Goal: Information Seeking & Learning: Find specific fact

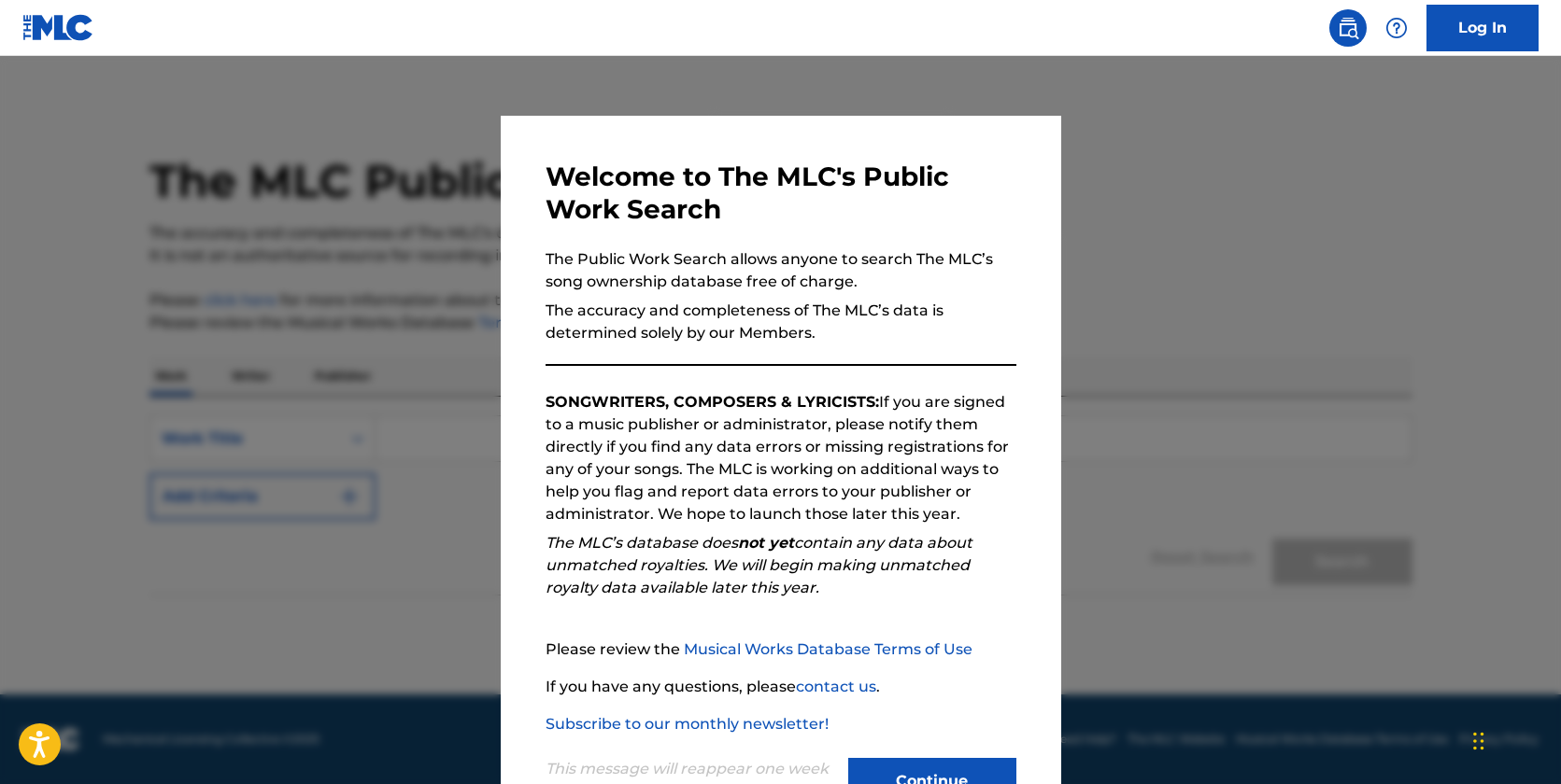
click at [920, 773] on button "Continue" at bounding box center [932, 781] width 168 height 47
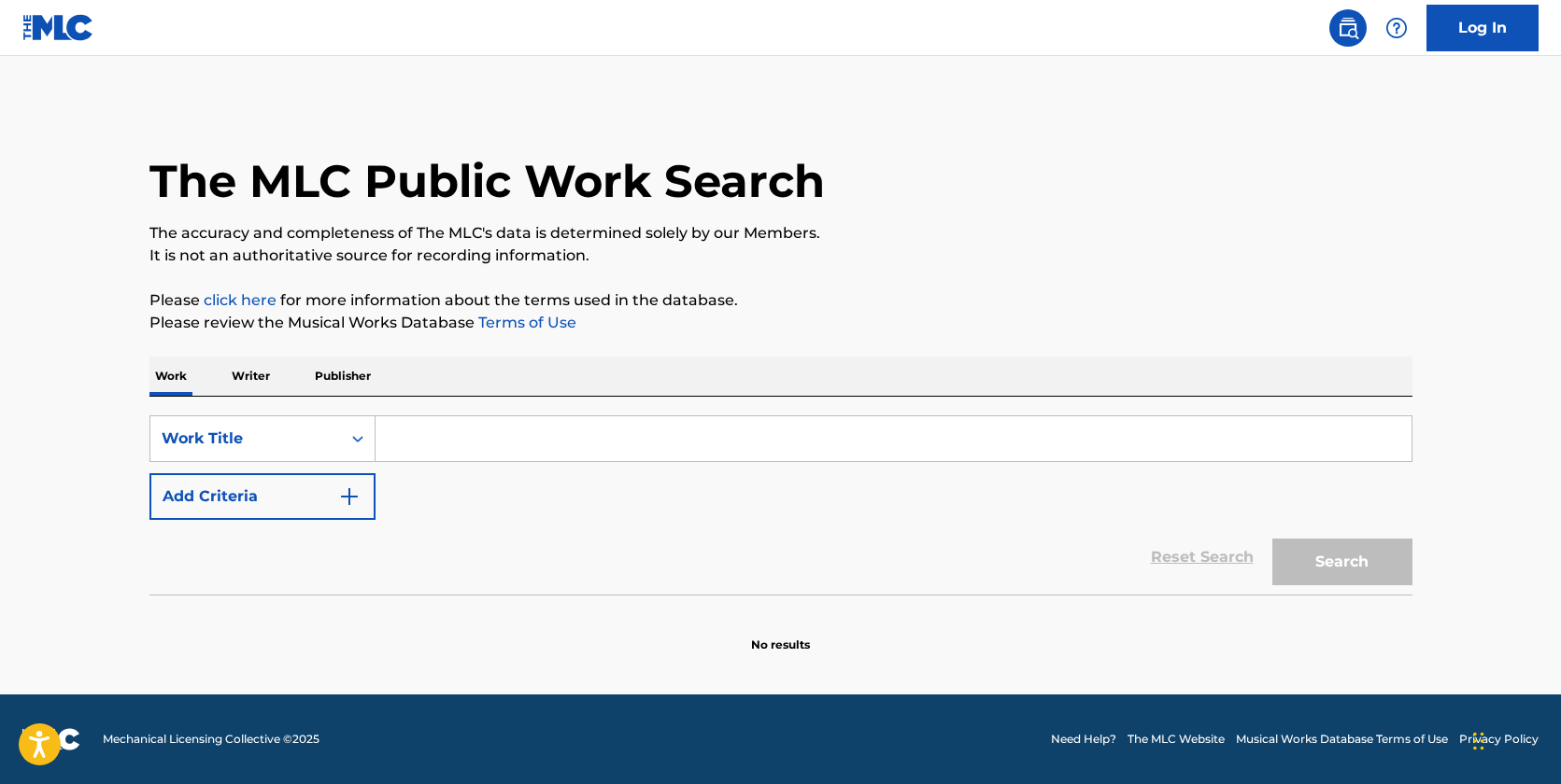
click at [252, 376] on p "Writer" at bounding box center [251, 375] width 50 height 39
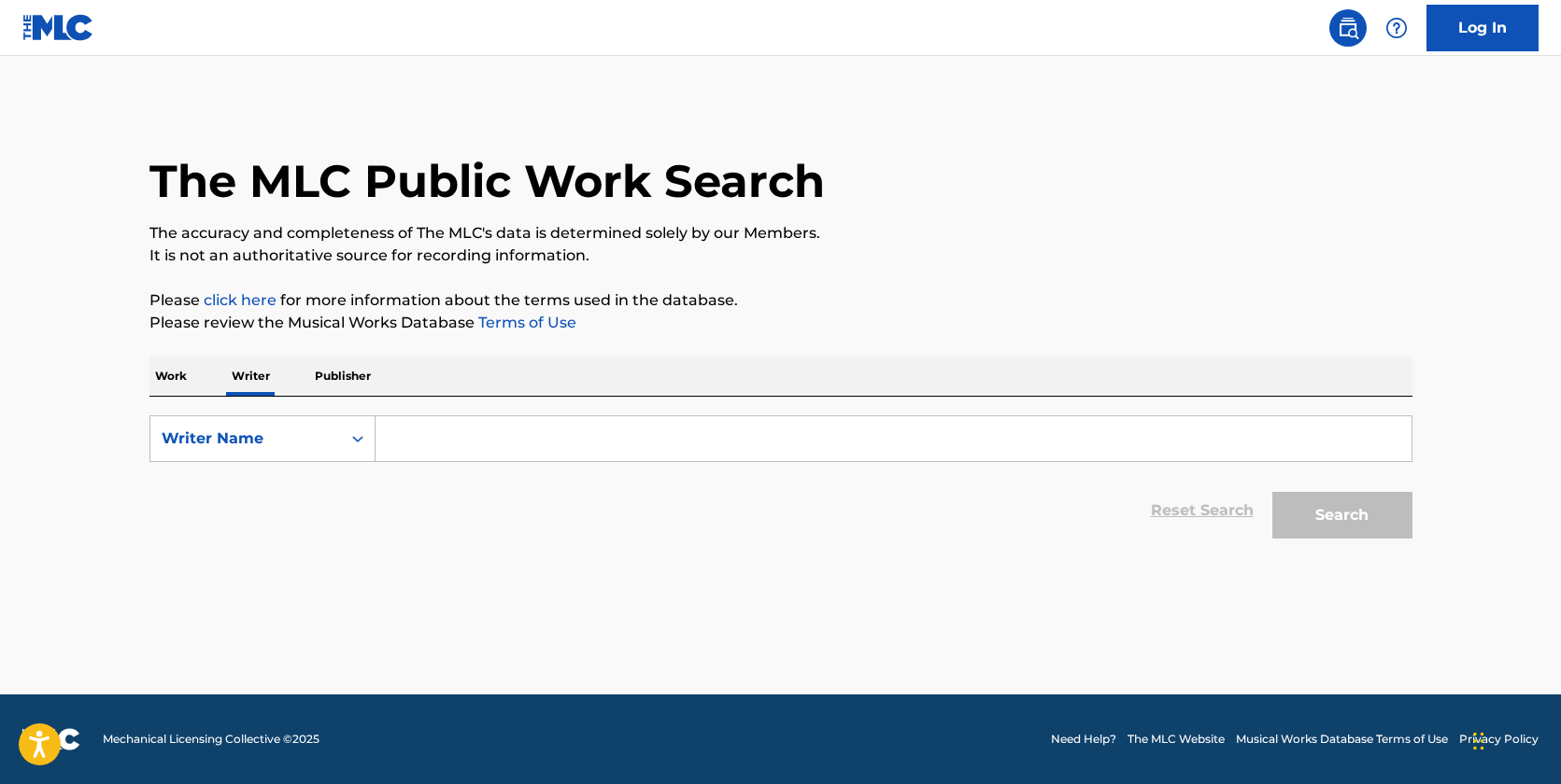
click at [428, 444] on input "Search Form" at bounding box center [893, 438] width 1035 height 45
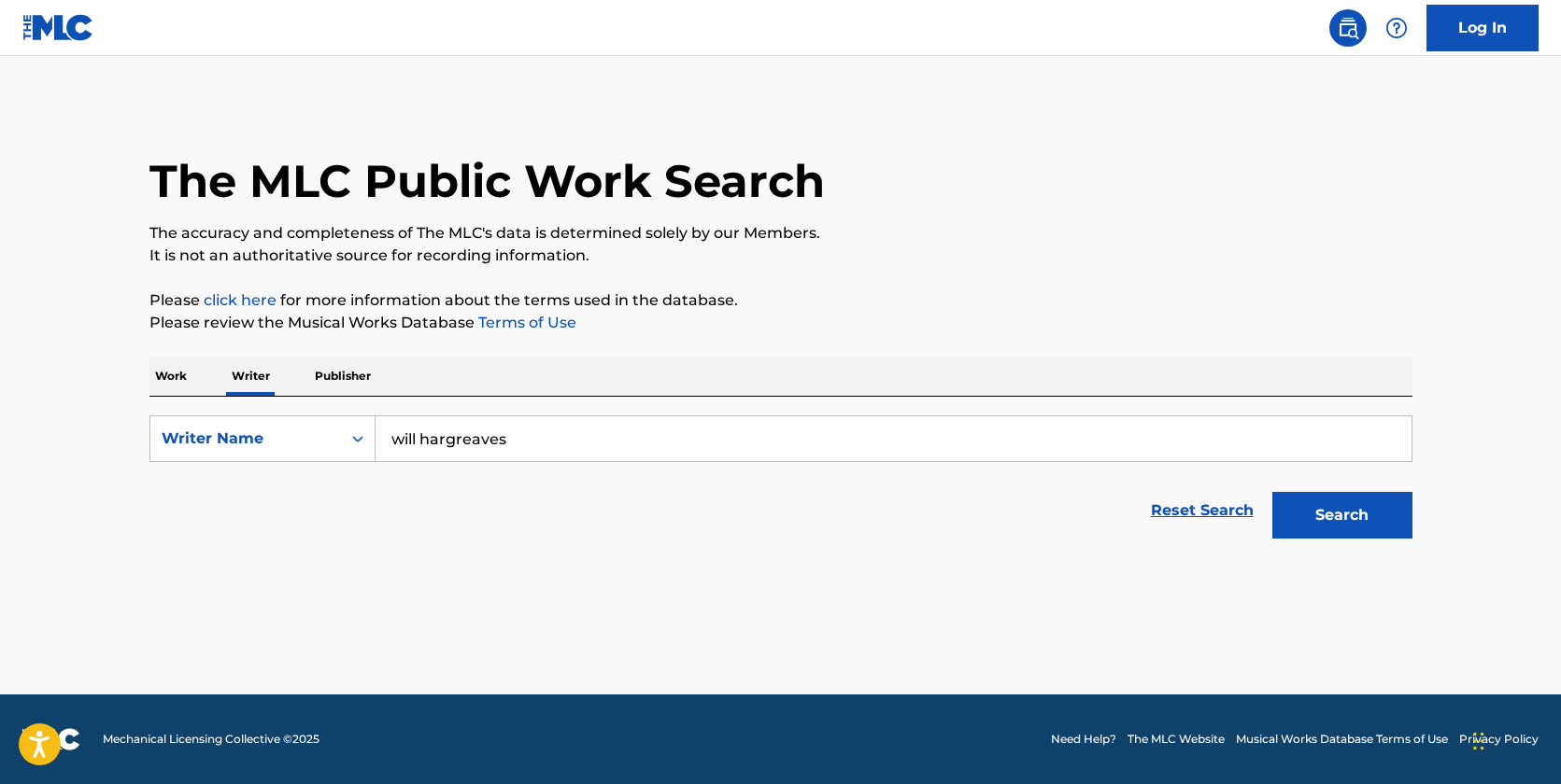
click at [1318, 509] on button "Search" at bounding box center [1342, 514] width 140 height 47
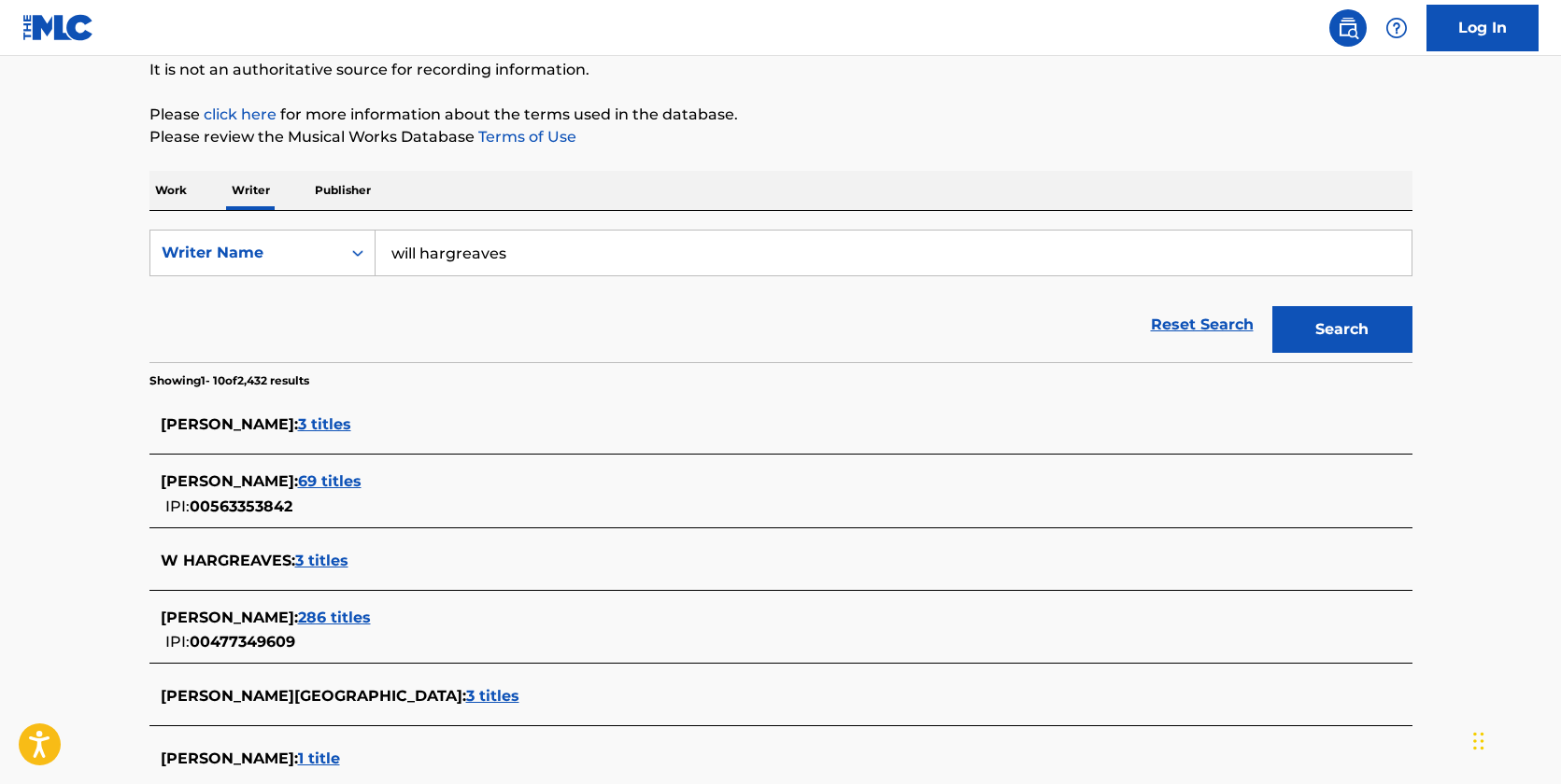
scroll to position [180, 0]
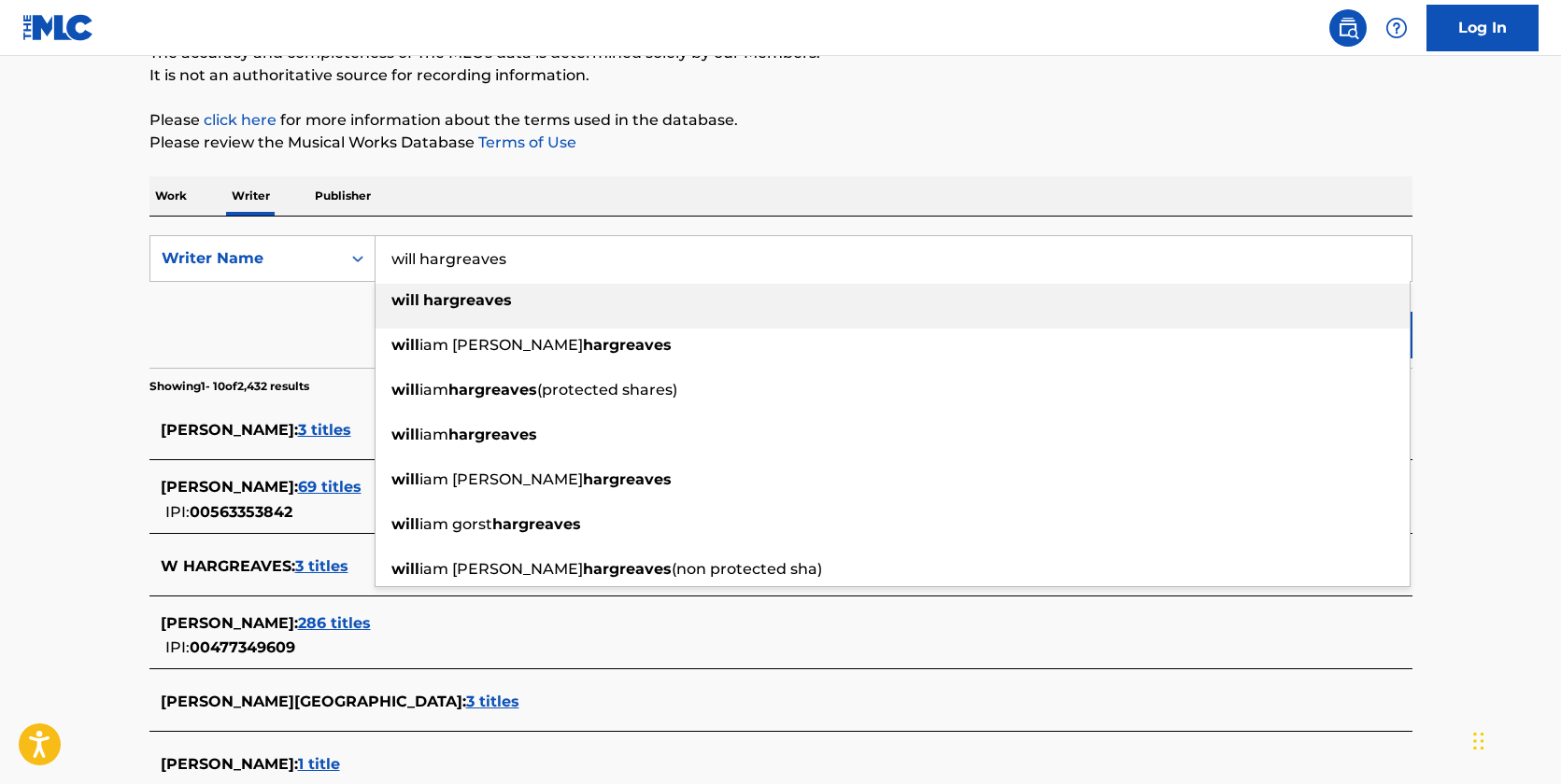
drag, startPoint x: 418, startPoint y: 263, endPoint x: 581, endPoint y: 233, distance: 165.7
click at [415, 263] on input "will hargreaves" at bounding box center [893, 258] width 1035 height 45
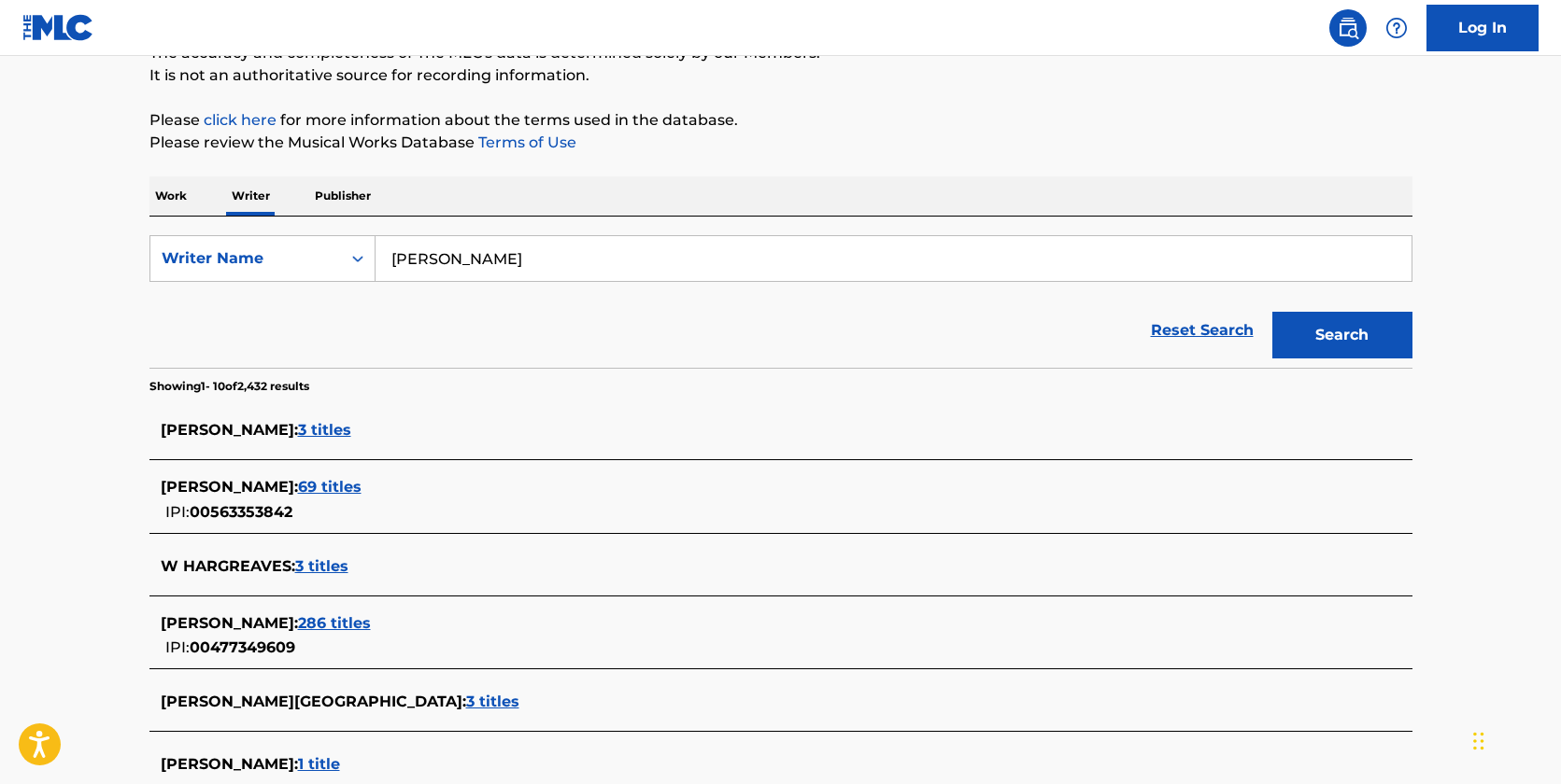
type input "[PERSON_NAME]"
click at [1367, 335] on button "Search" at bounding box center [1342, 334] width 140 height 47
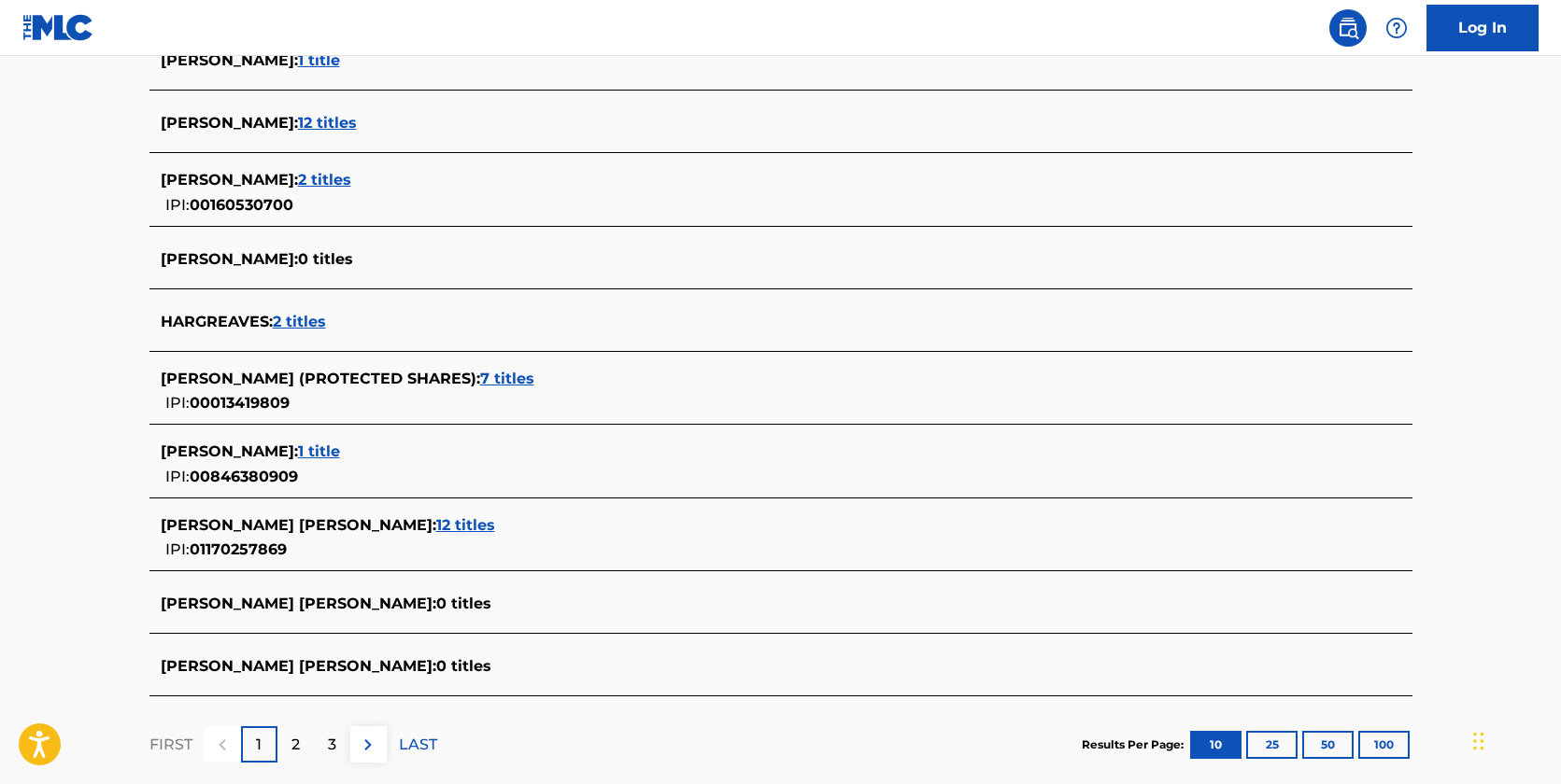
scroll to position [657, 0]
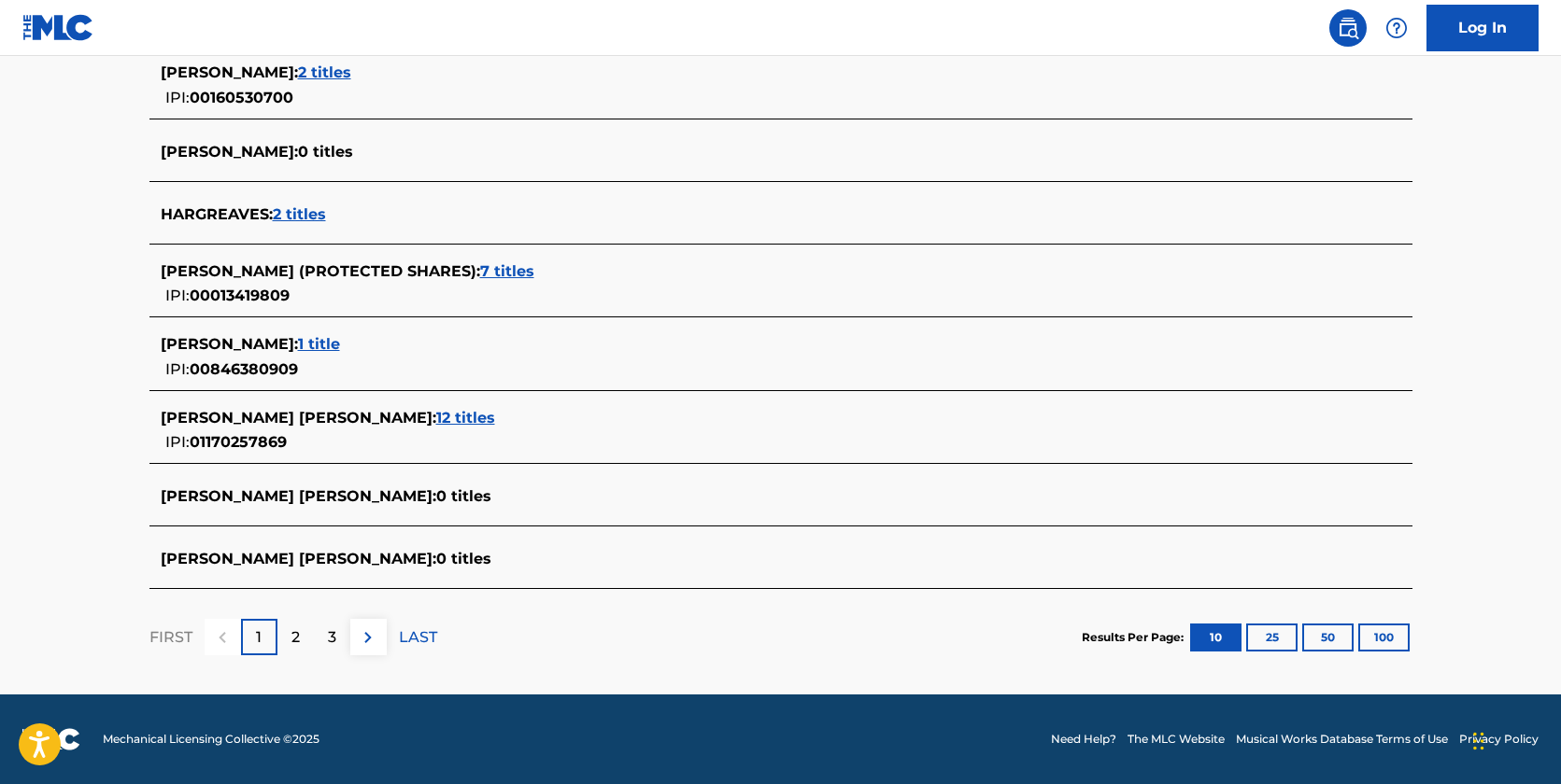
click at [535, 278] on span "7 titles" at bounding box center [507, 272] width 54 height 18
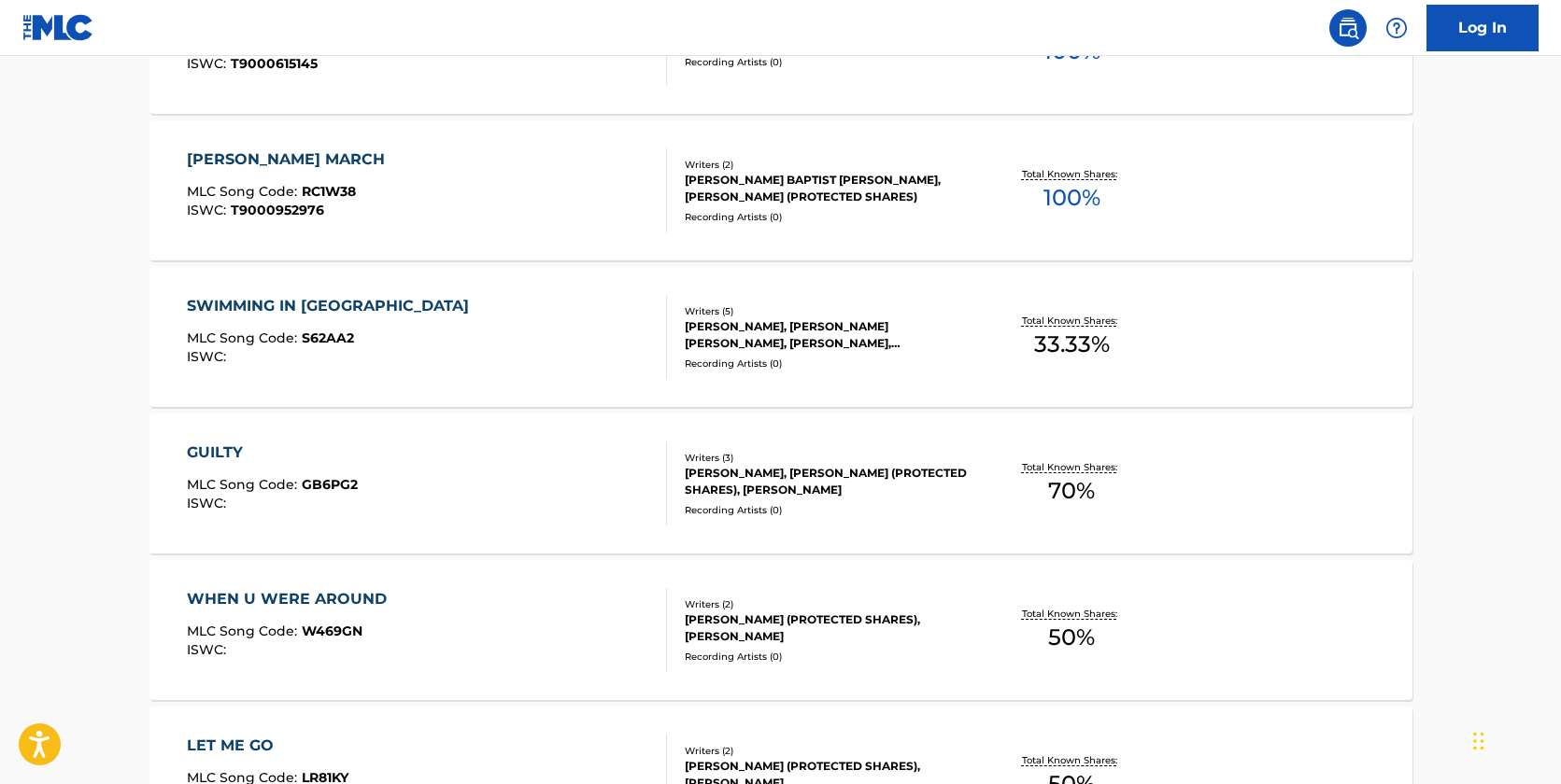
click at [750, 177] on div "JOHANN BAPTIST STRAUSS, WILLIAM HARGREAVES (PROTECTED SHARES)" at bounding box center [825, 189] width 282 height 34
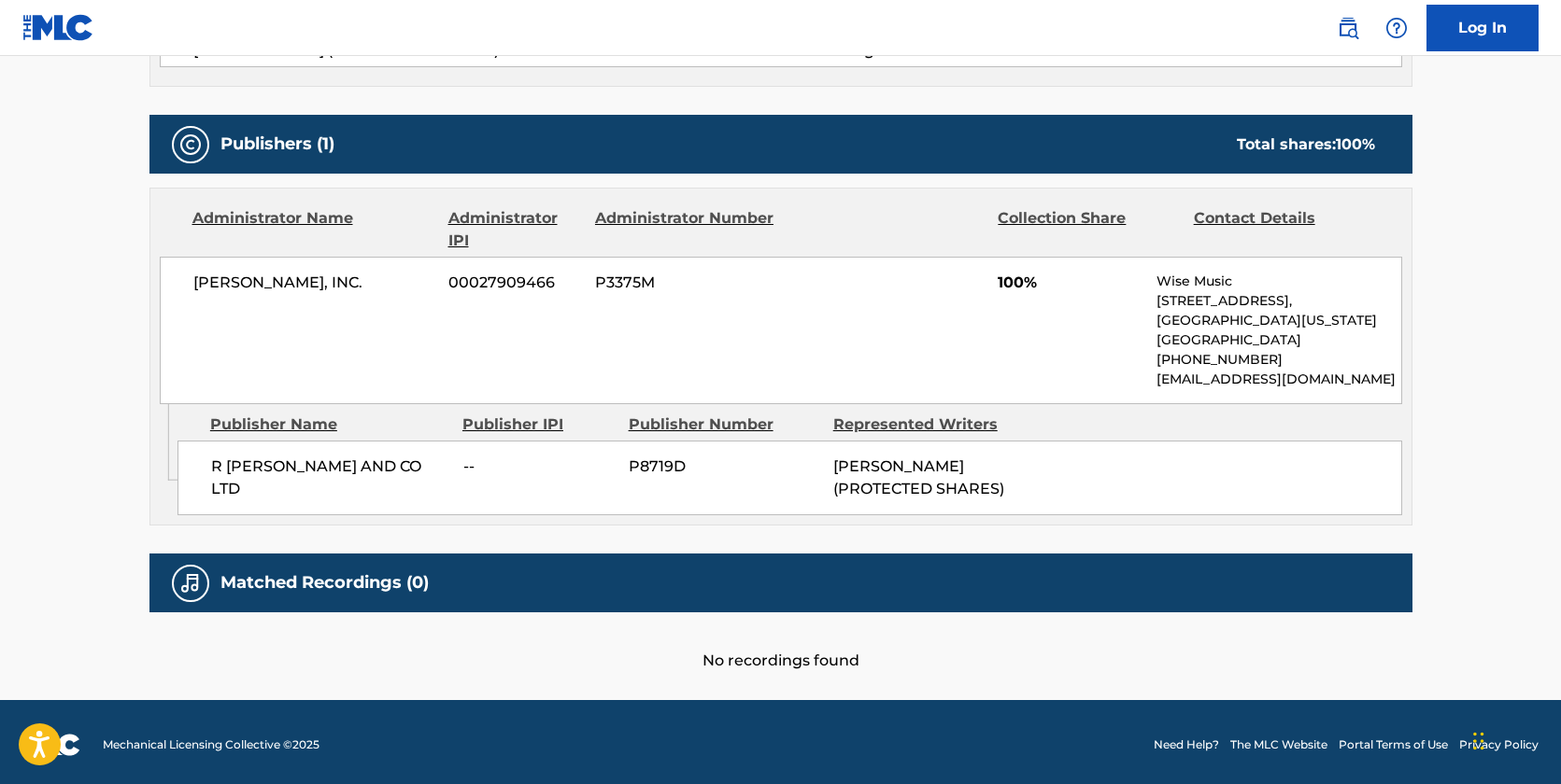
scroll to position [776, 0]
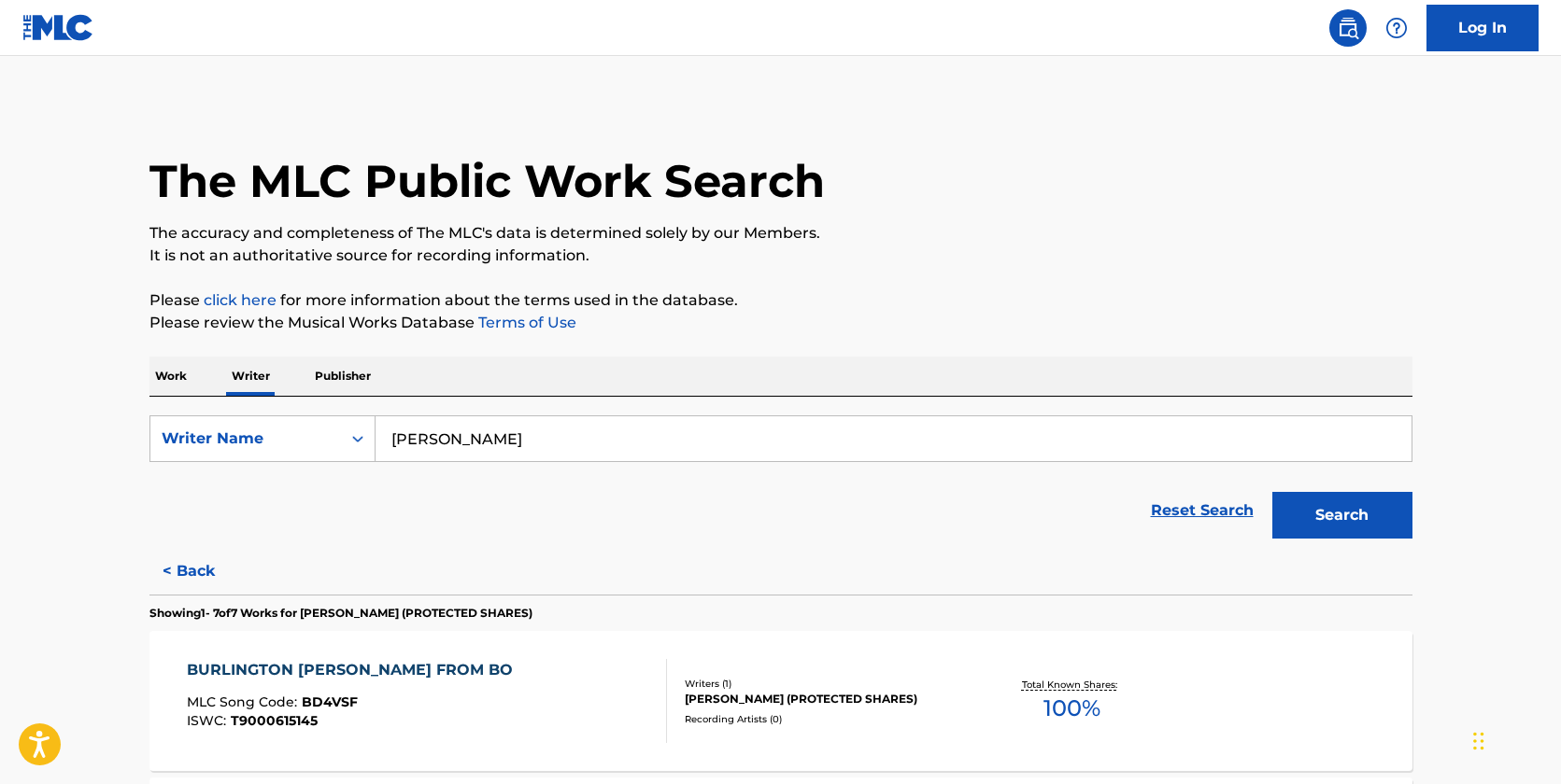
drag, startPoint x: 1376, startPoint y: 518, endPoint x: 981, endPoint y: 424, distance: 406.0
click at [1373, 520] on button "Search" at bounding box center [1342, 514] width 140 height 47
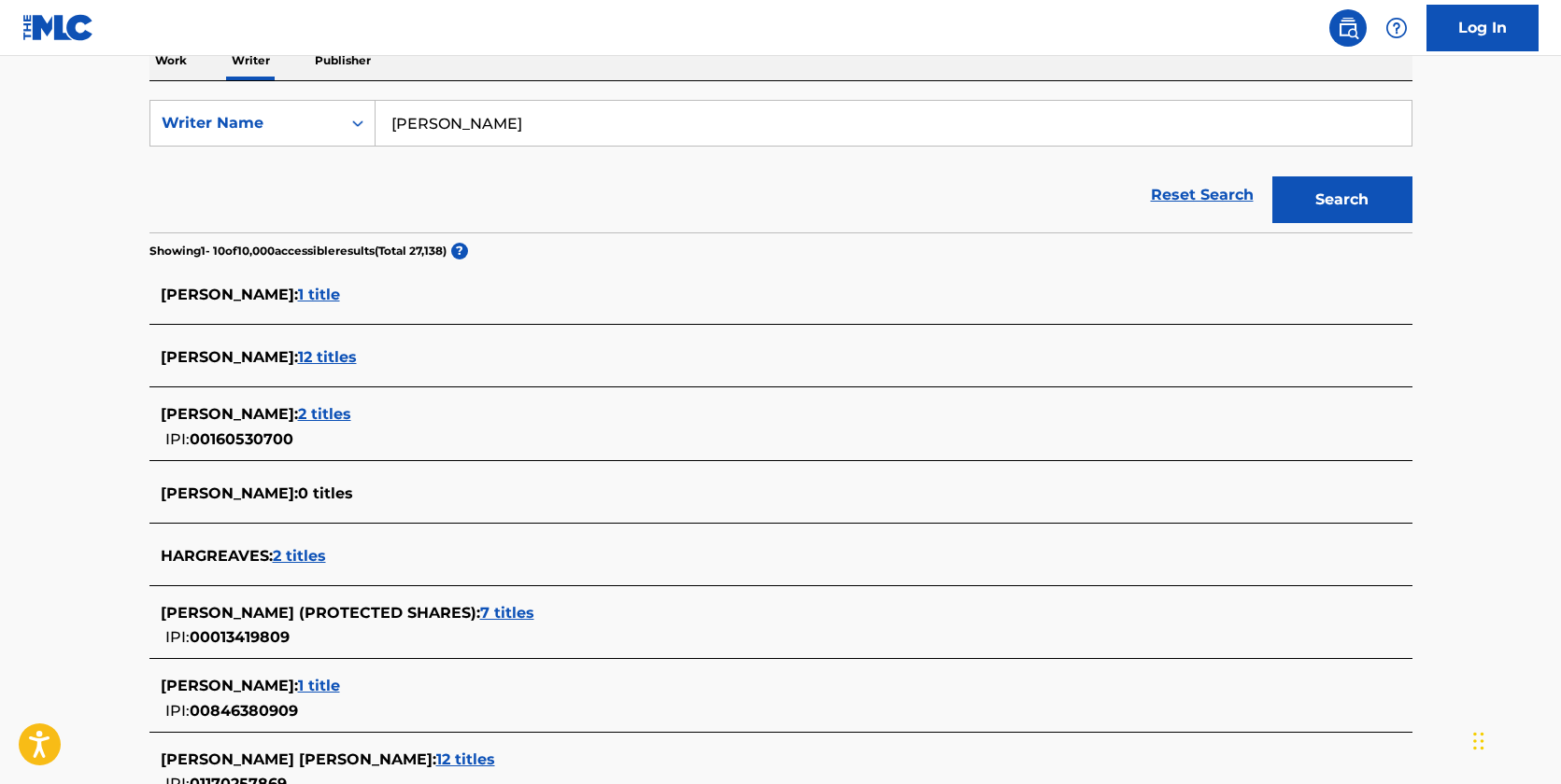
scroll to position [373, 0]
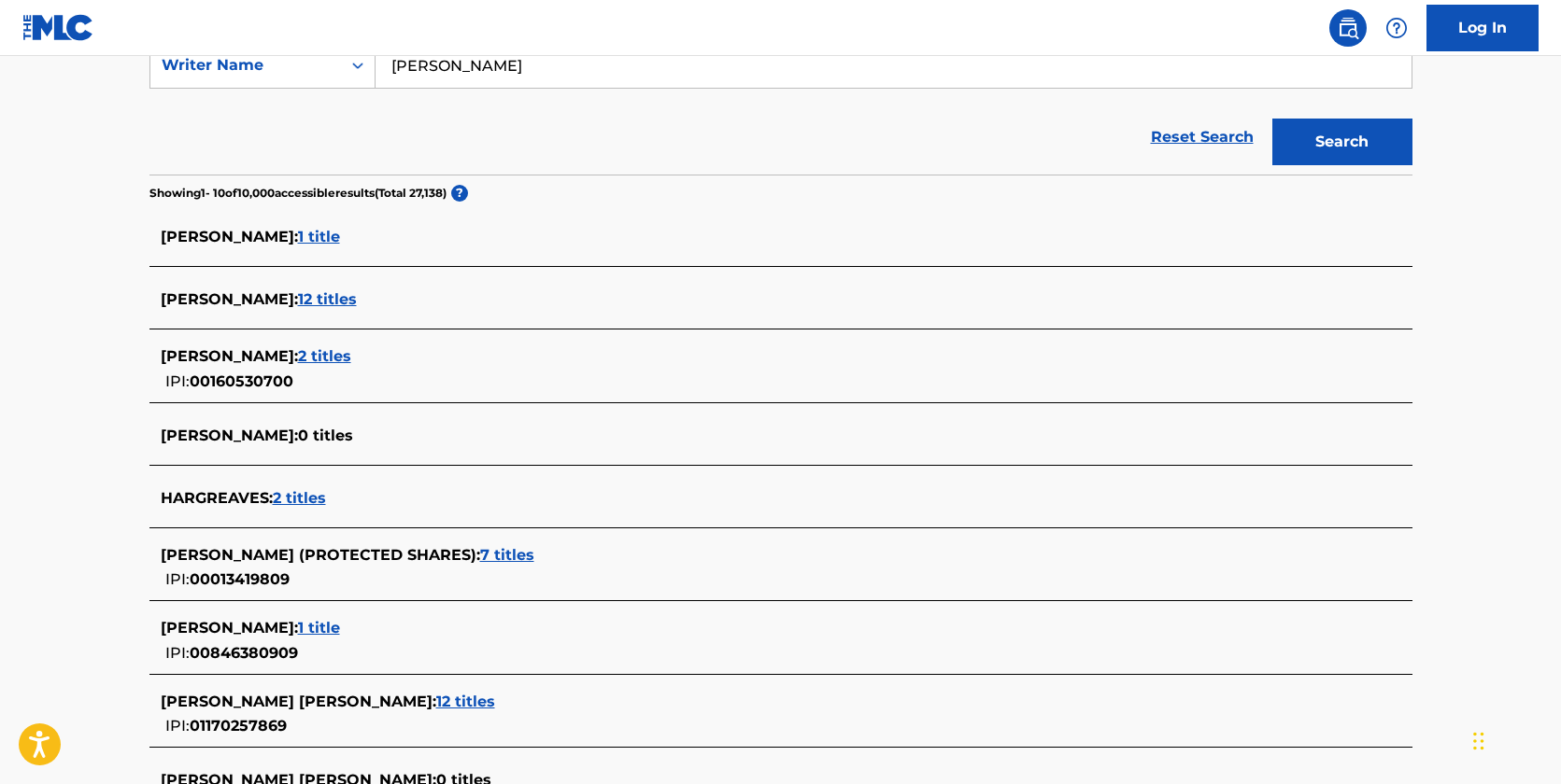
click at [339, 234] on span "1 title" at bounding box center [319, 237] width 42 height 18
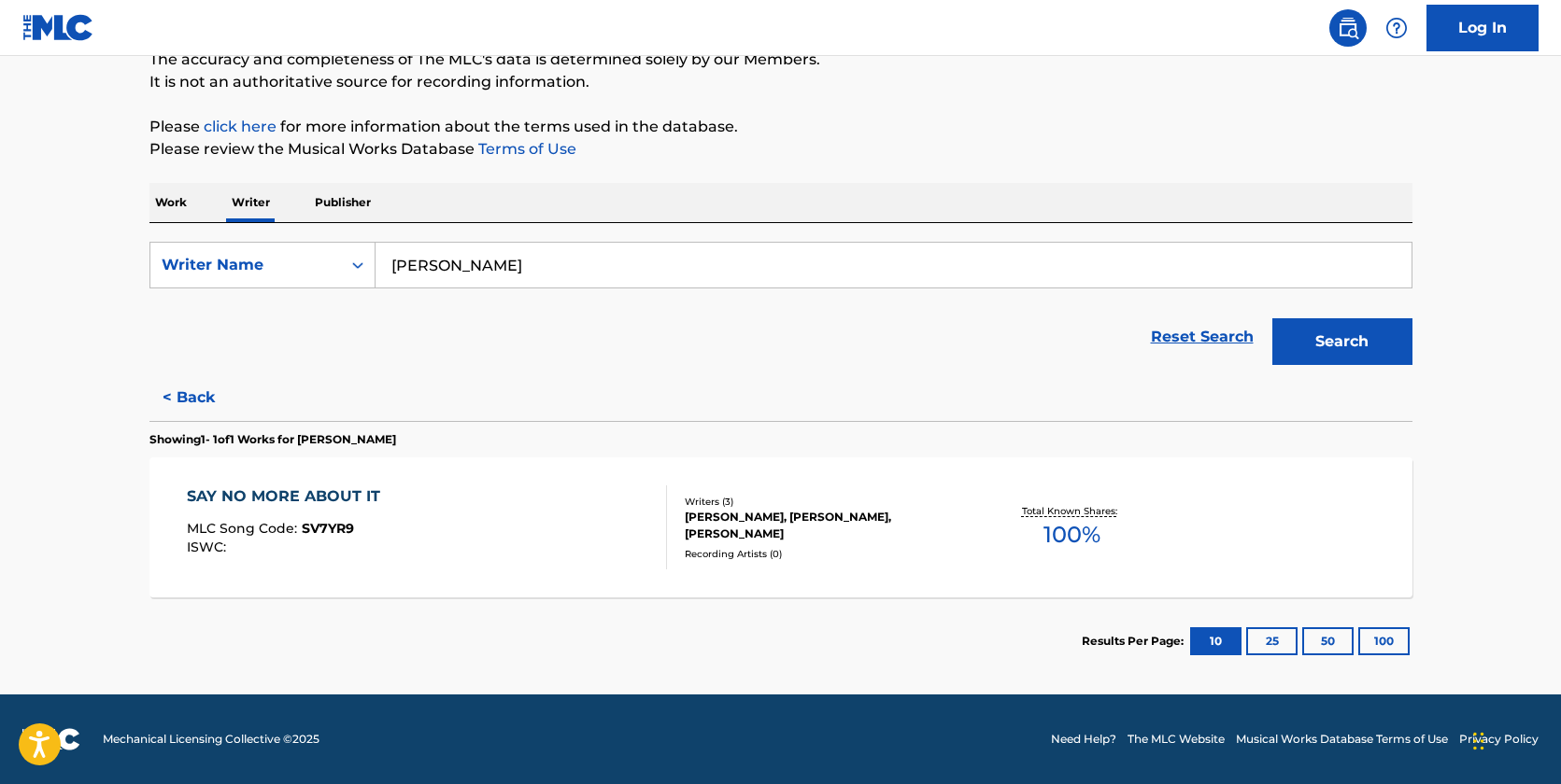
click at [831, 520] on div "G COTE, BALLARD MACDONALD, WILLIAM JOSEPH HARGREAVES" at bounding box center [825, 525] width 282 height 34
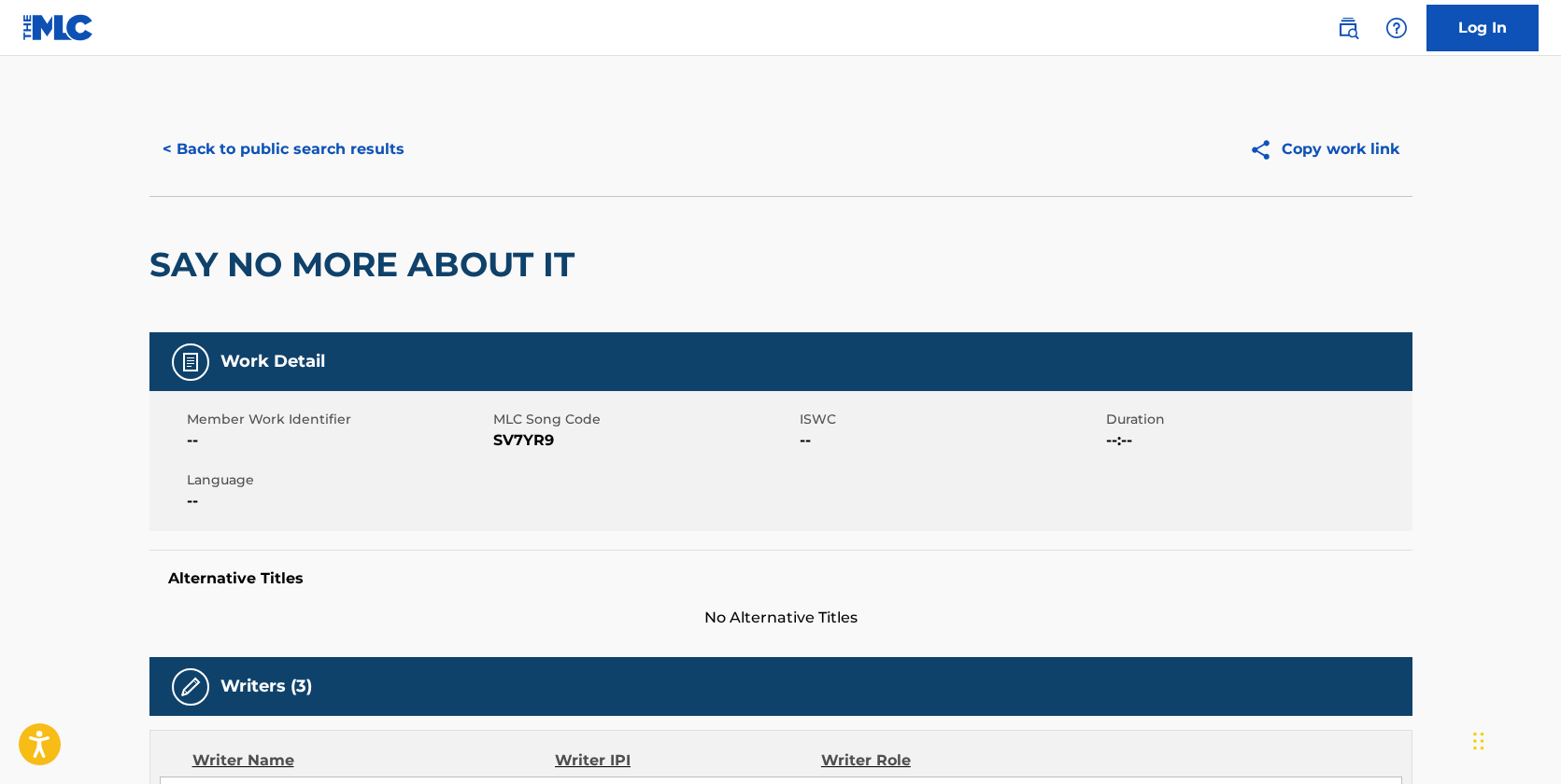
click at [389, 135] on button "< Back to public search results" at bounding box center [283, 149] width 268 height 47
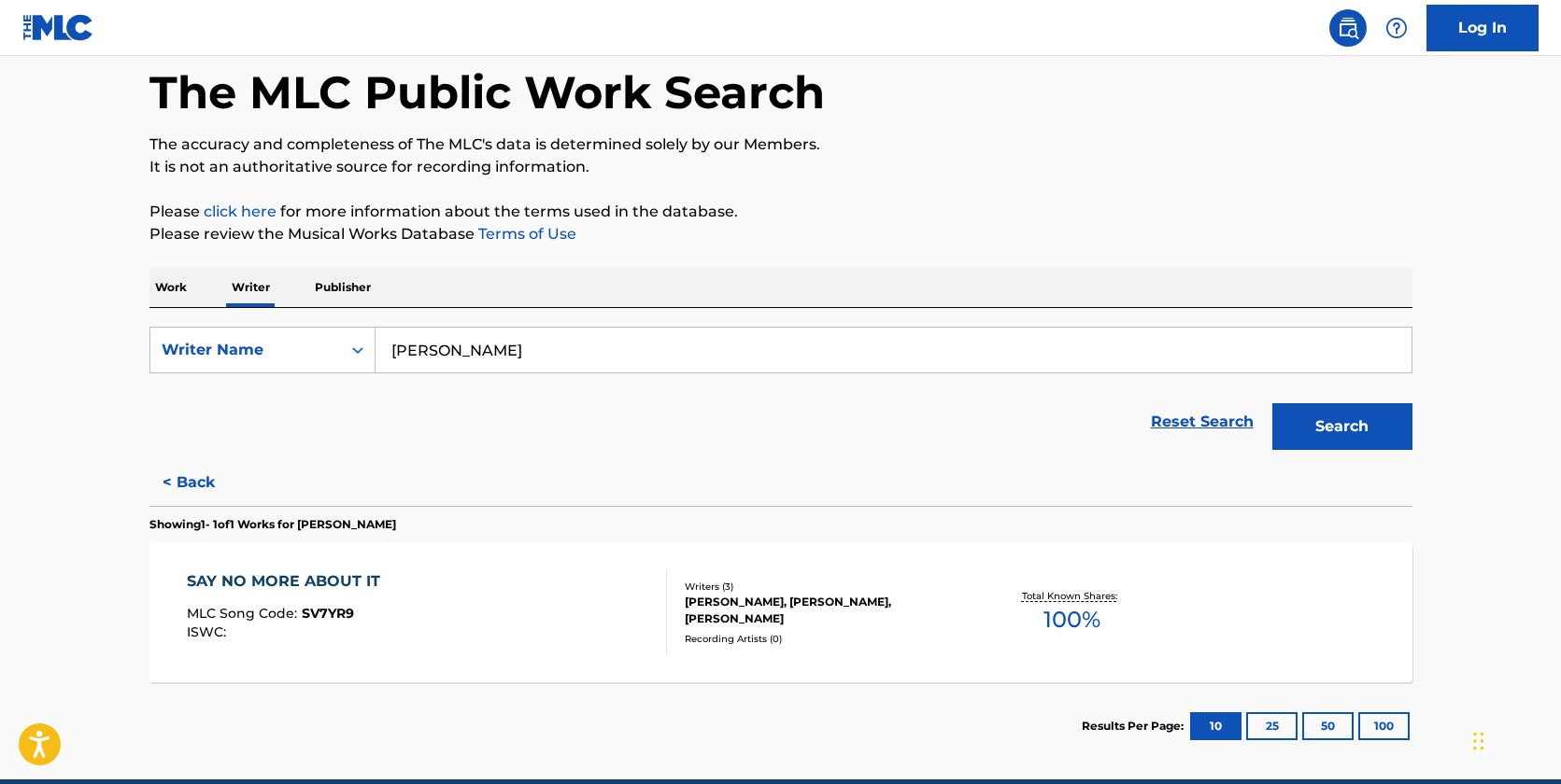
scroll to position [173, 0]
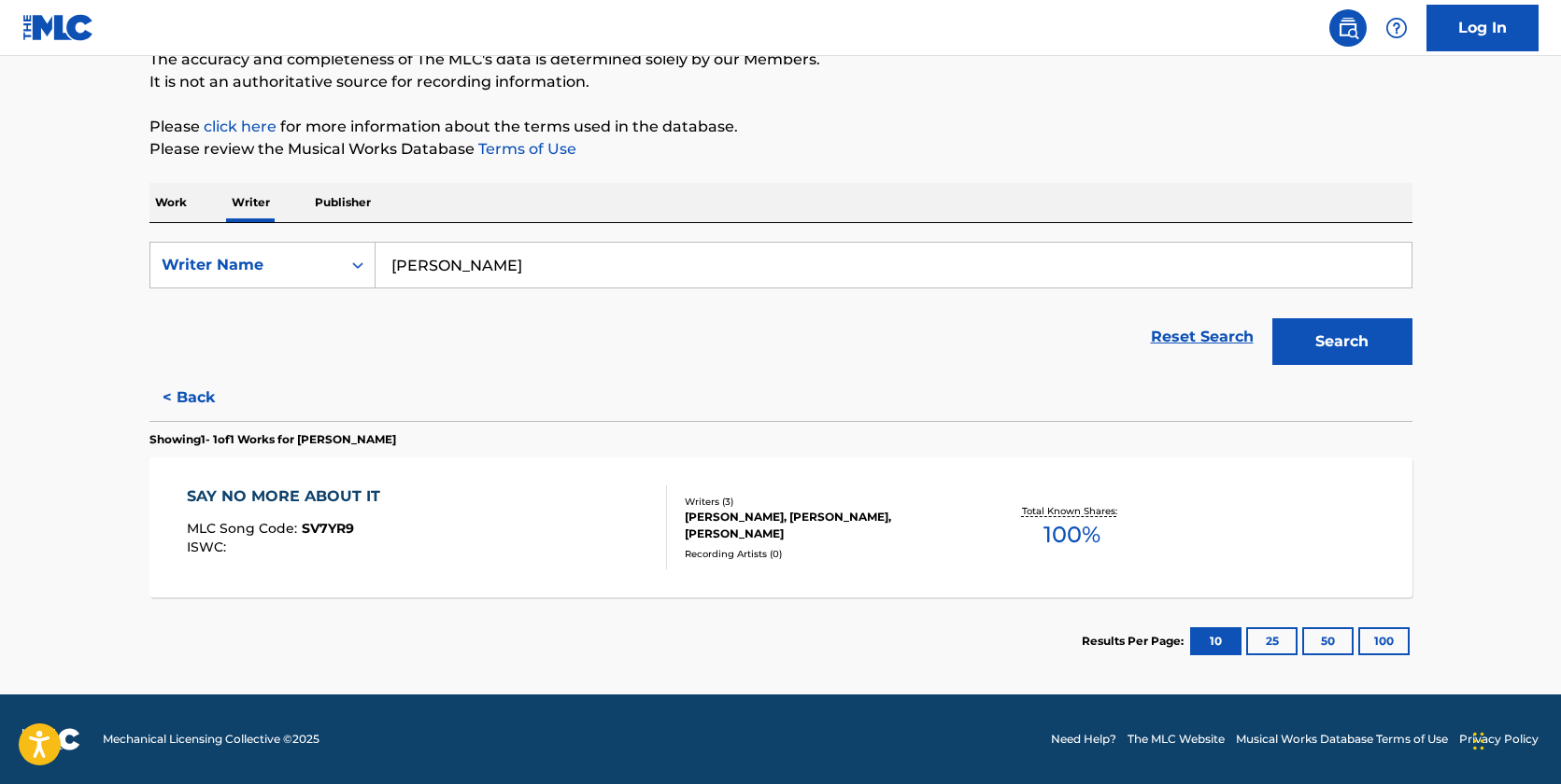
click at [1373, 350] on button "Search" at bounding box center [1342, 341] width 140 height 47
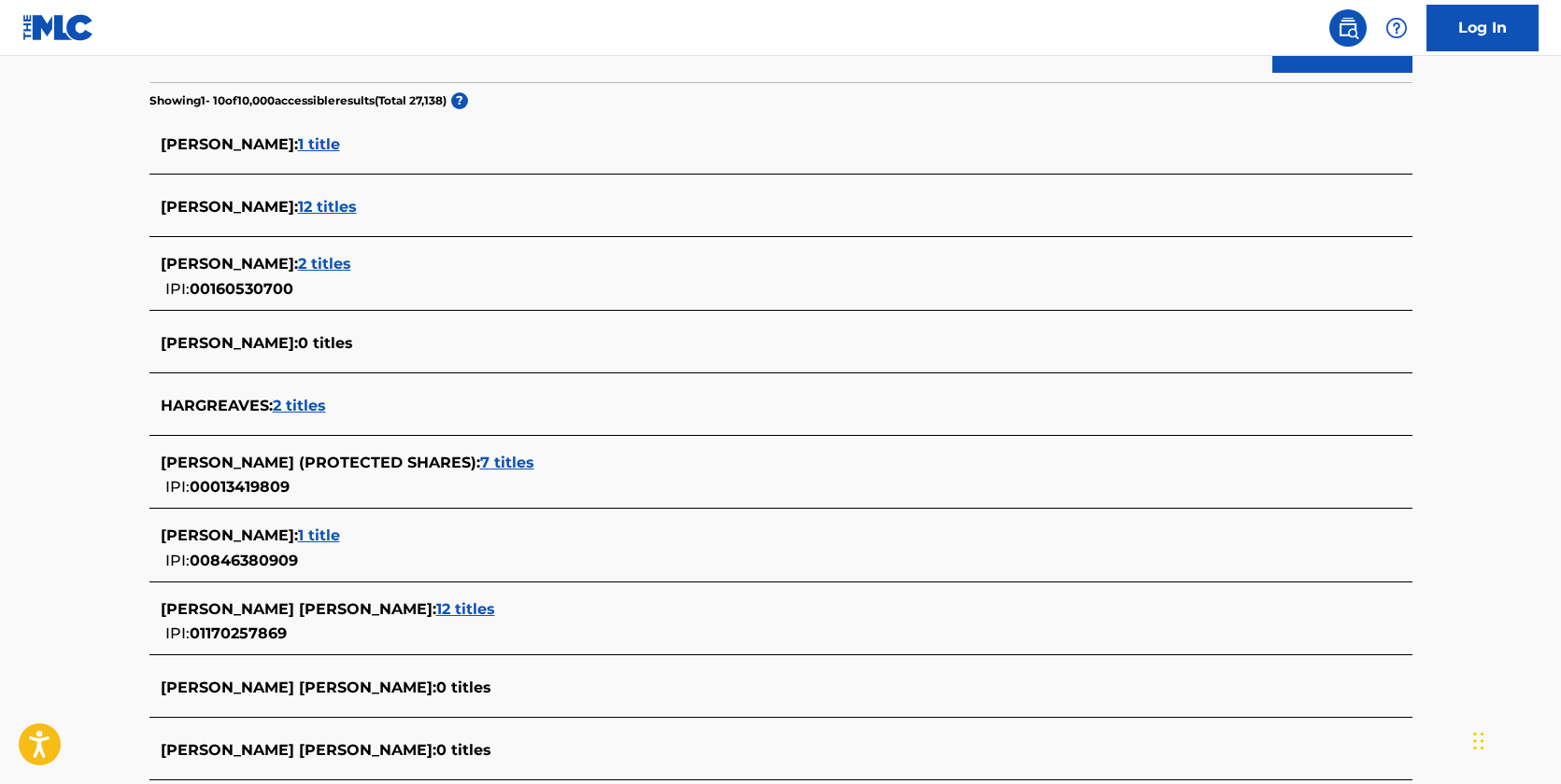
scroll to position [467, 0]
click at [351, 266] on span "2 titles" at bounding box center [324, 263] width 53 height 18
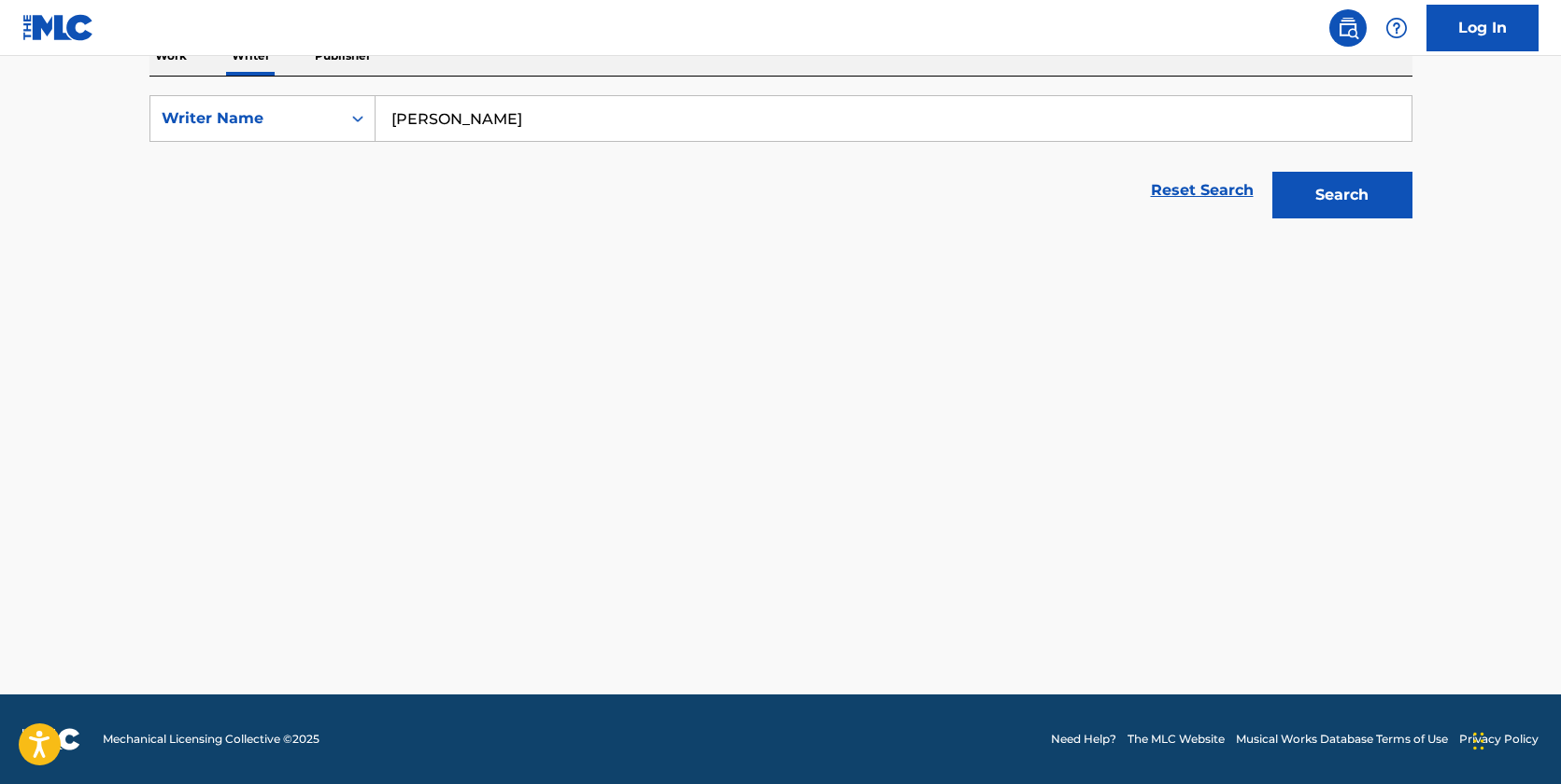
scroll to position [320, 0]
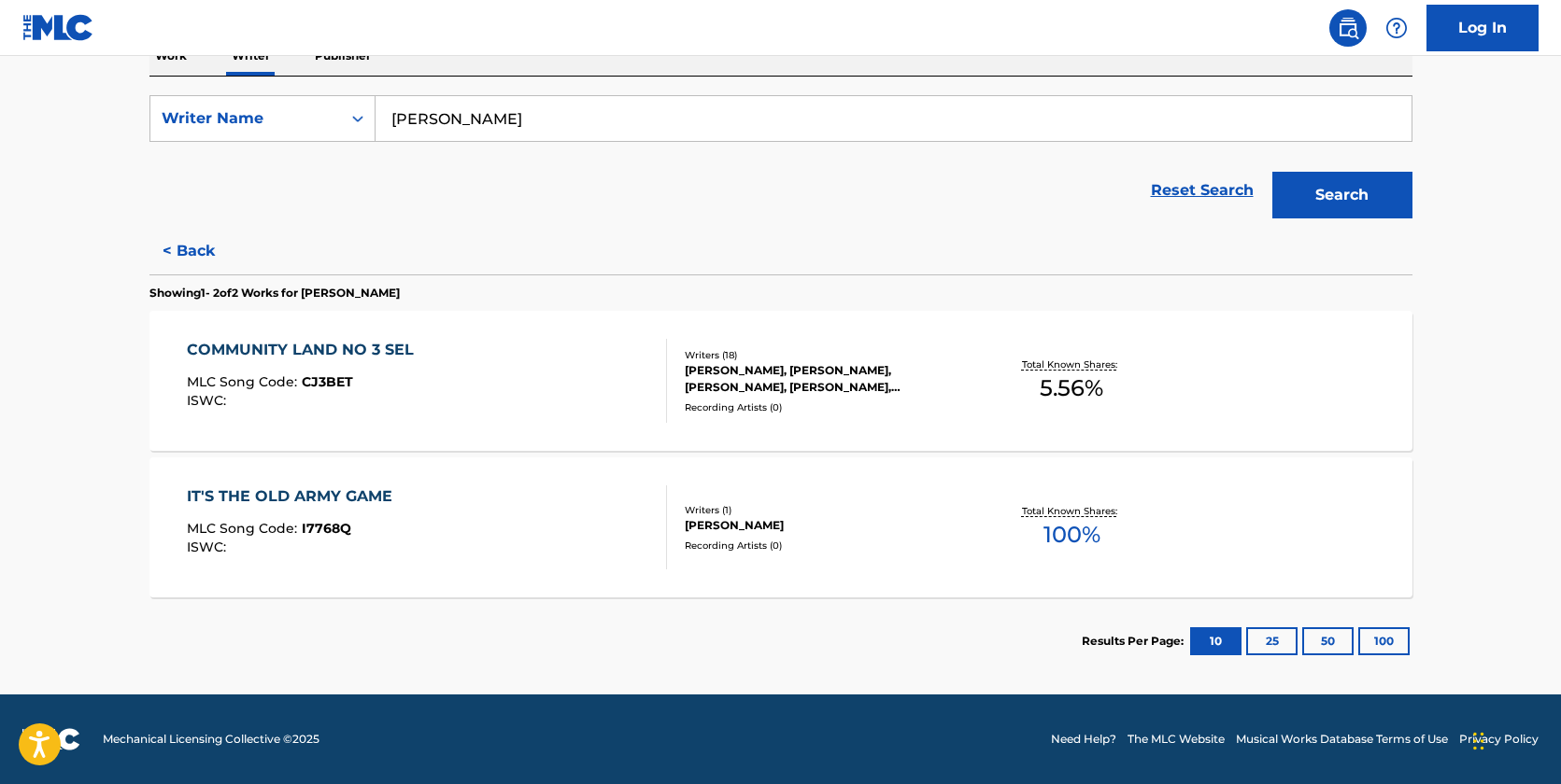
click at [753, 514] on div "Writers ( 1 )" at bounding box center [825, 510] width 282 height 14
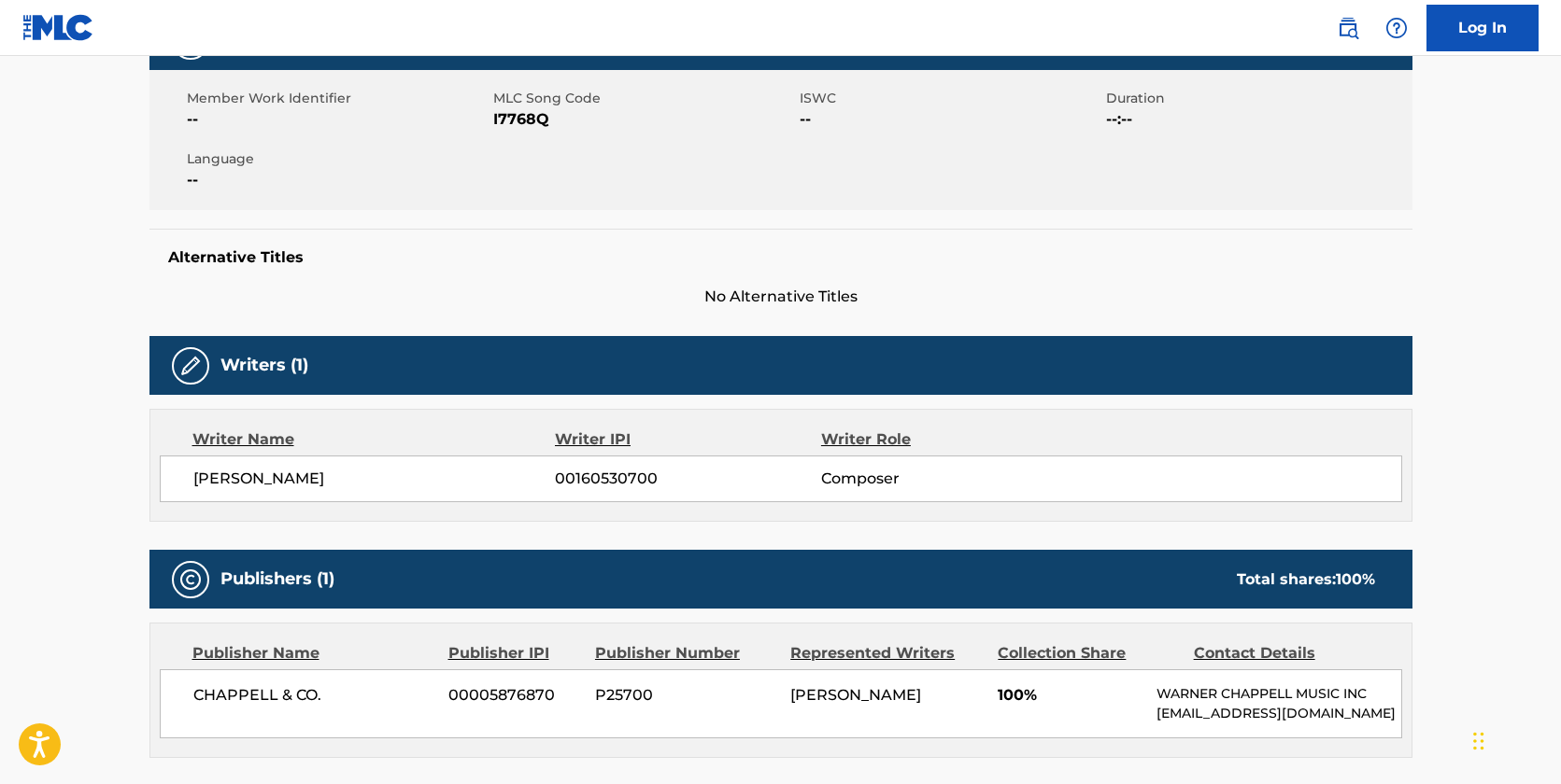
scroll to position [187, 0]
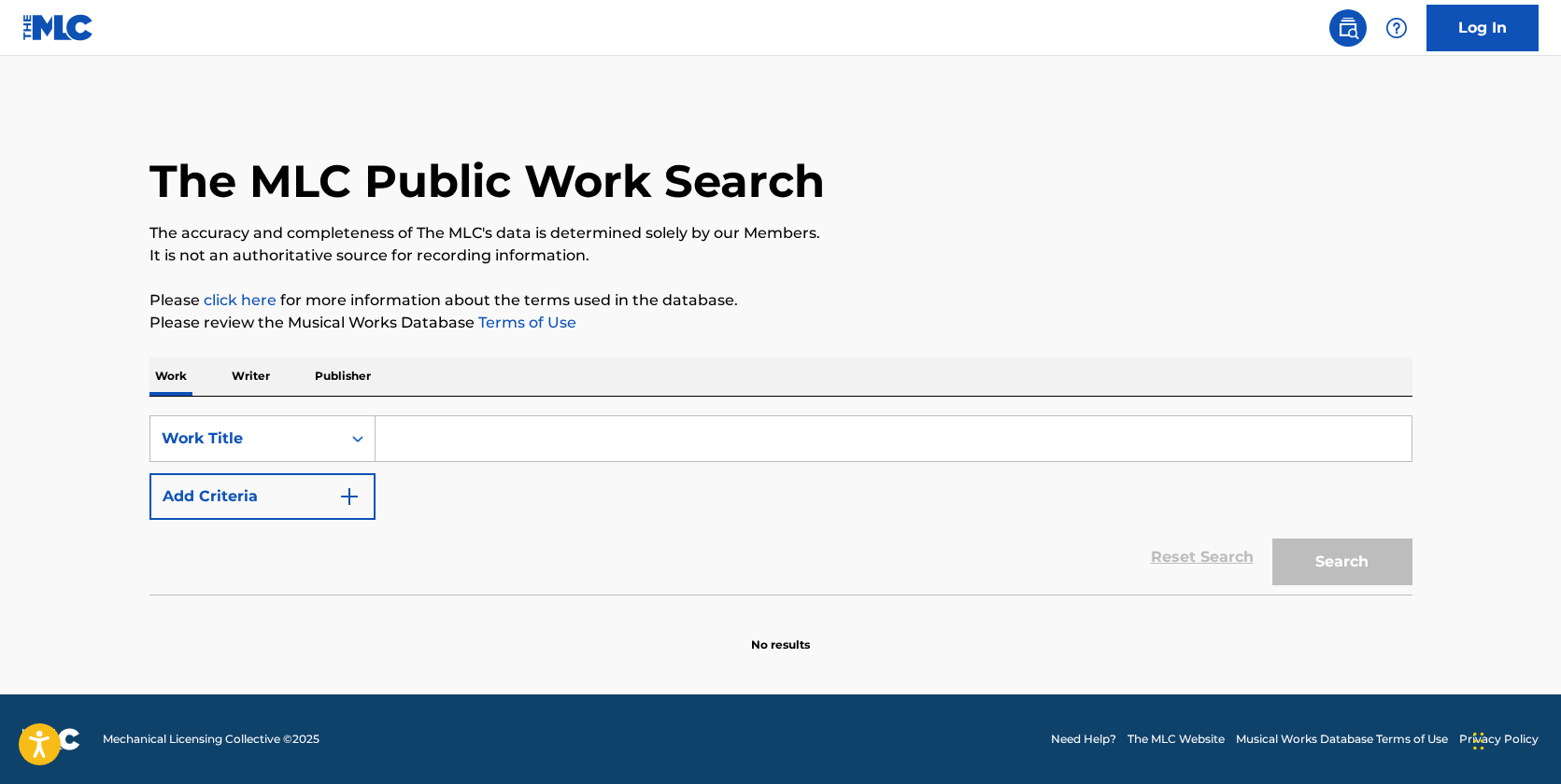
click at [270, 376] on p "Writer" at bounding box center [251, 375] width 50 height 39
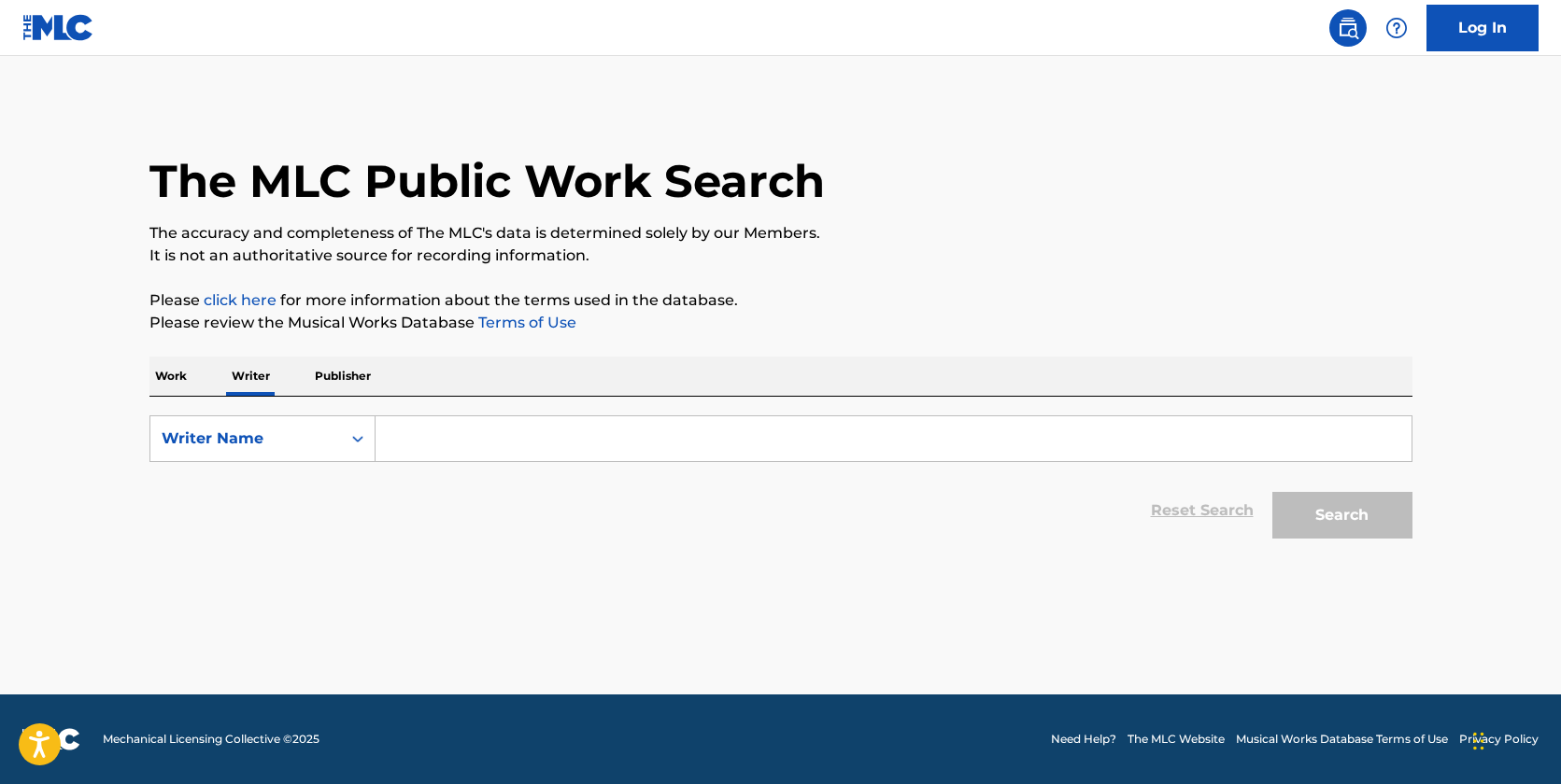
click at [467, 427] on input "Search Form" at bounding box center [893, 438] width 1035 height 45
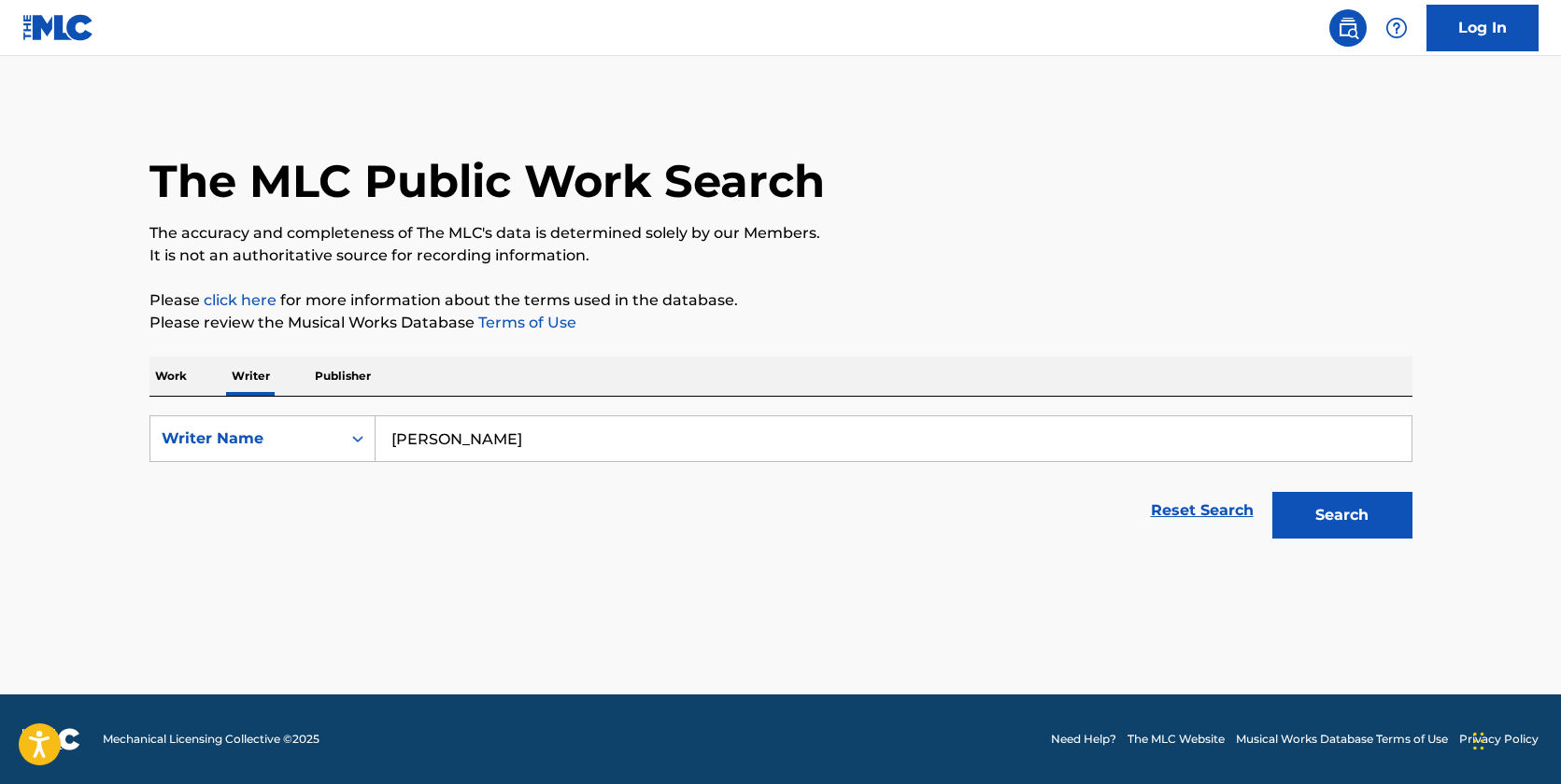
type input "[PERSON_NAME]"
click at [1378, 530] on button "Search" at bounding box center [1342, 514] width 140 height 47
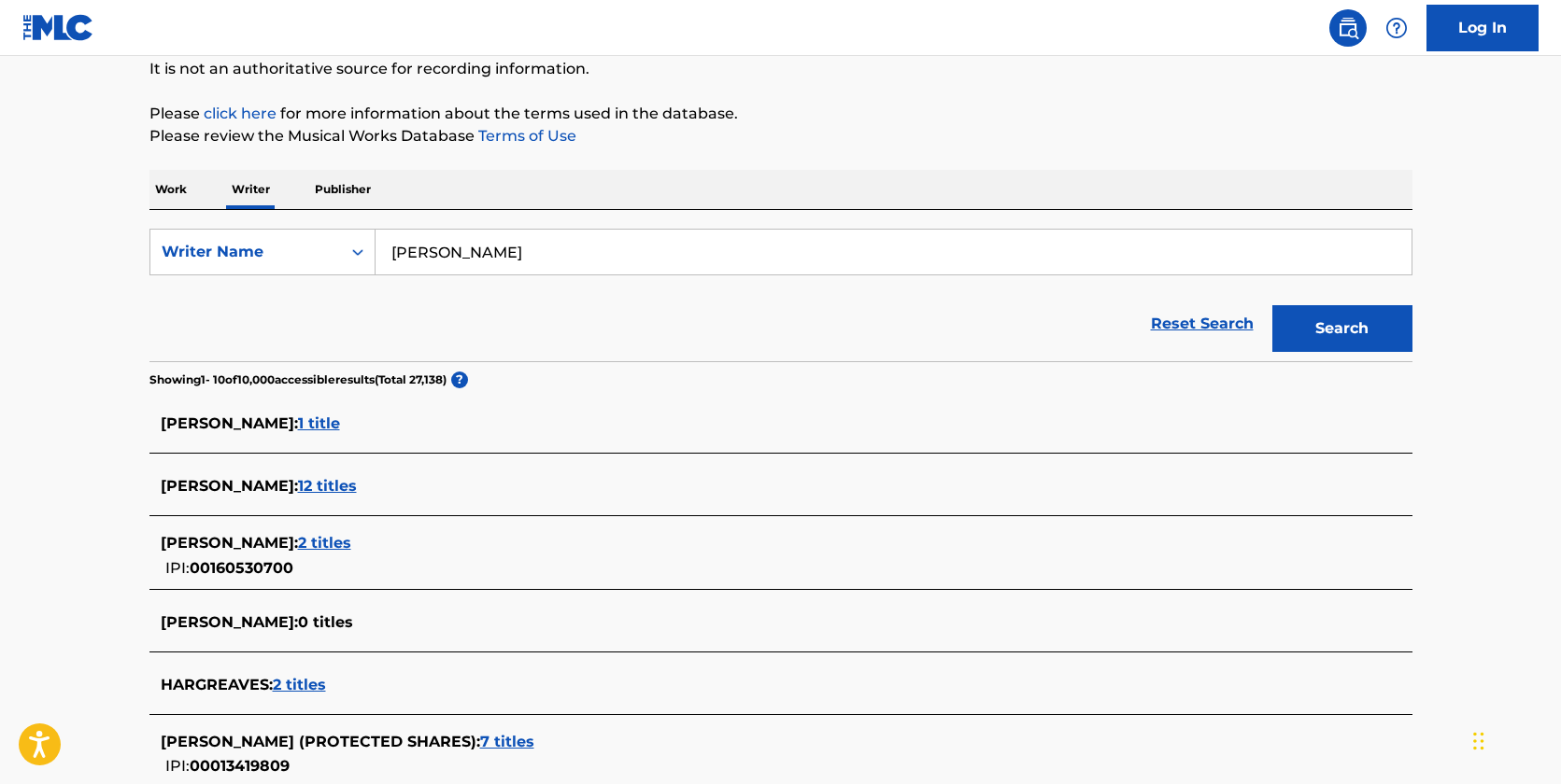
scroll to position [560, 0]
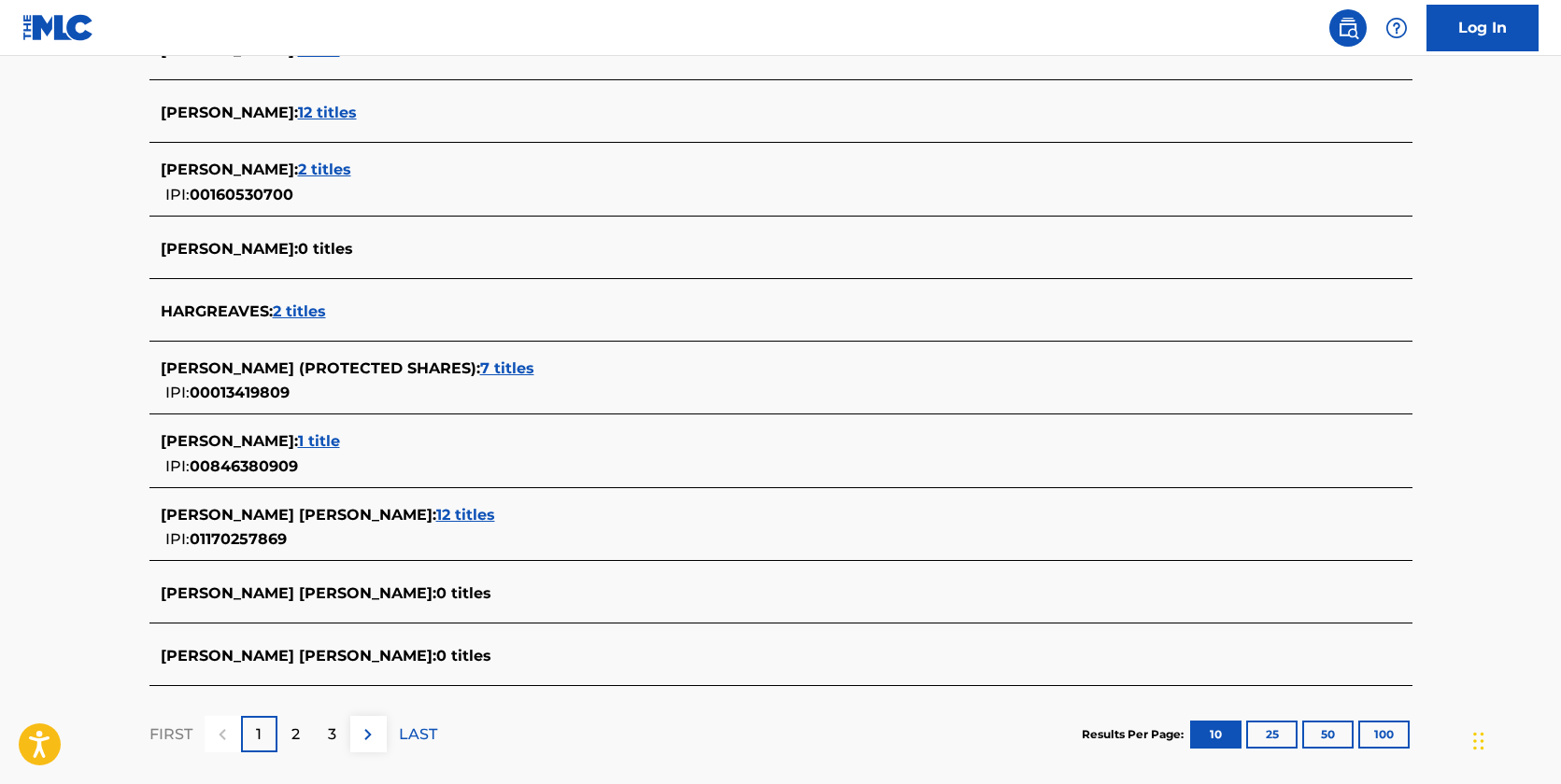
click at [495, 508] on span "12 titles" at bounding box center [465, 514] width 59 height 18
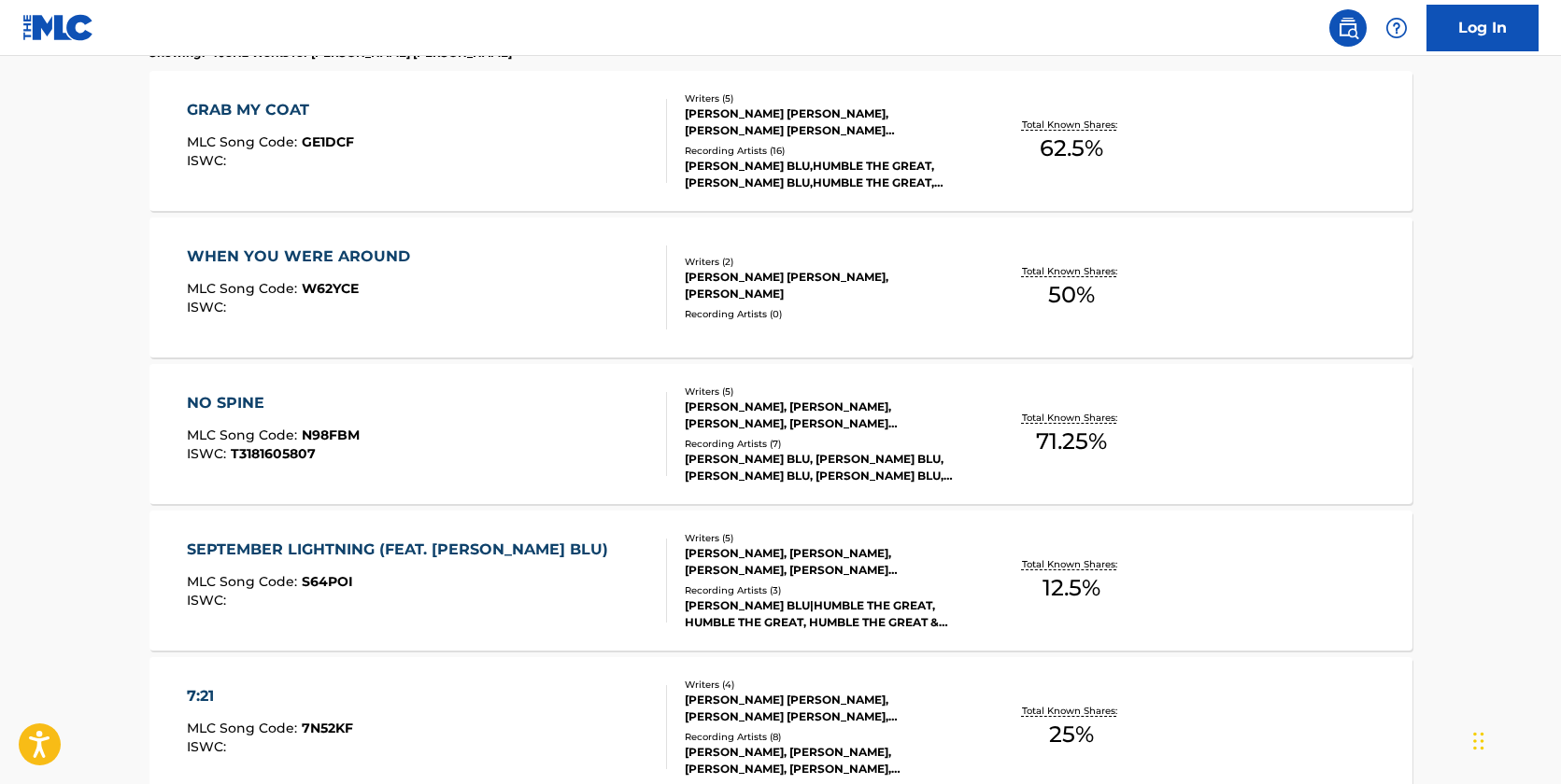
click at [802, 131] on div "[PERSON_NAME] [PERSON_NAME], [PERSON_NAME] [PERSON_NAME] [PERSON_NAME], [PERSON…" at bounding box center [825, 122] width 282 height 34
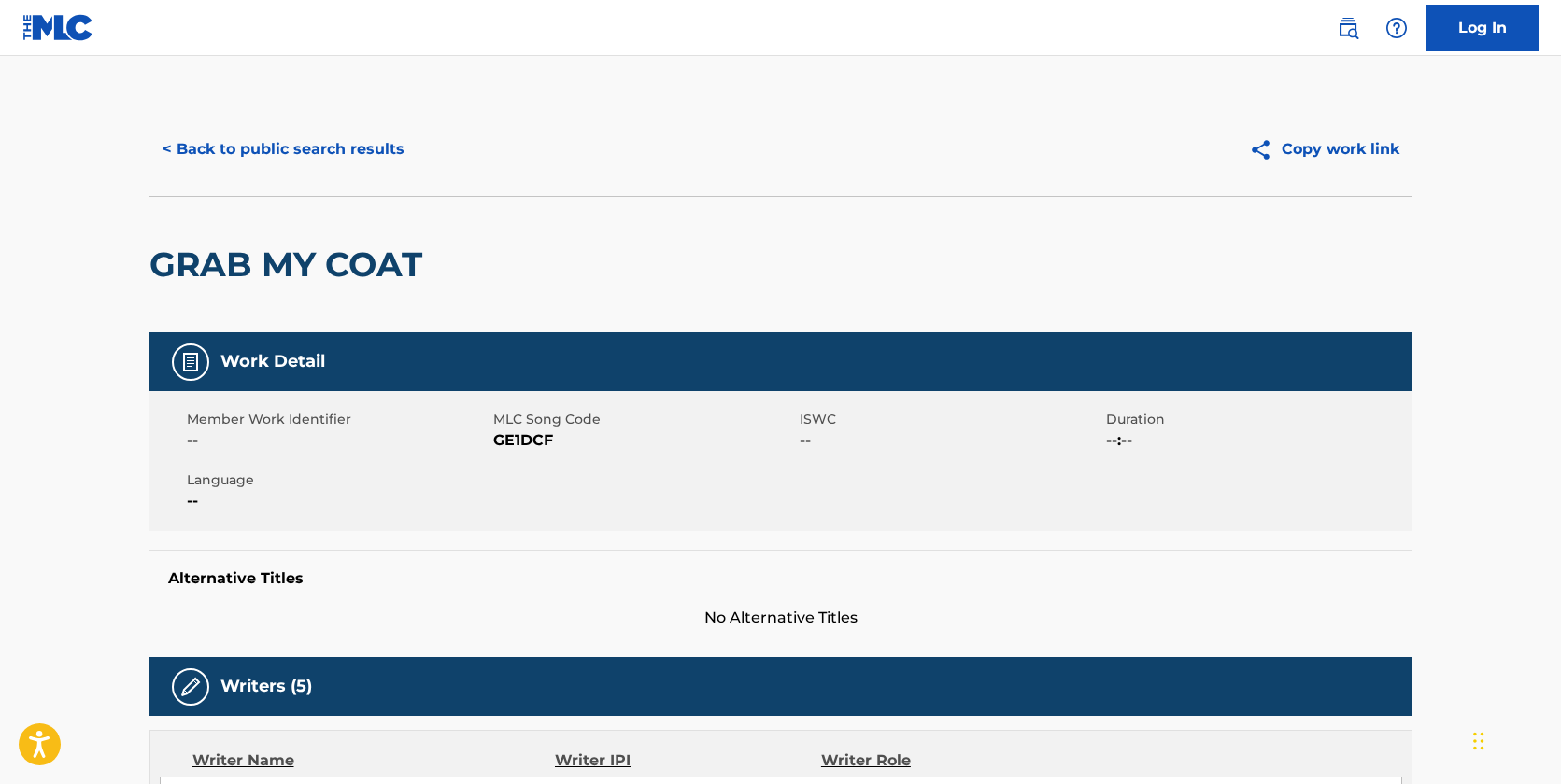
click at [261, 150] on button "< Back to public search results" at bounding box center [283, 149] width 268 height 47
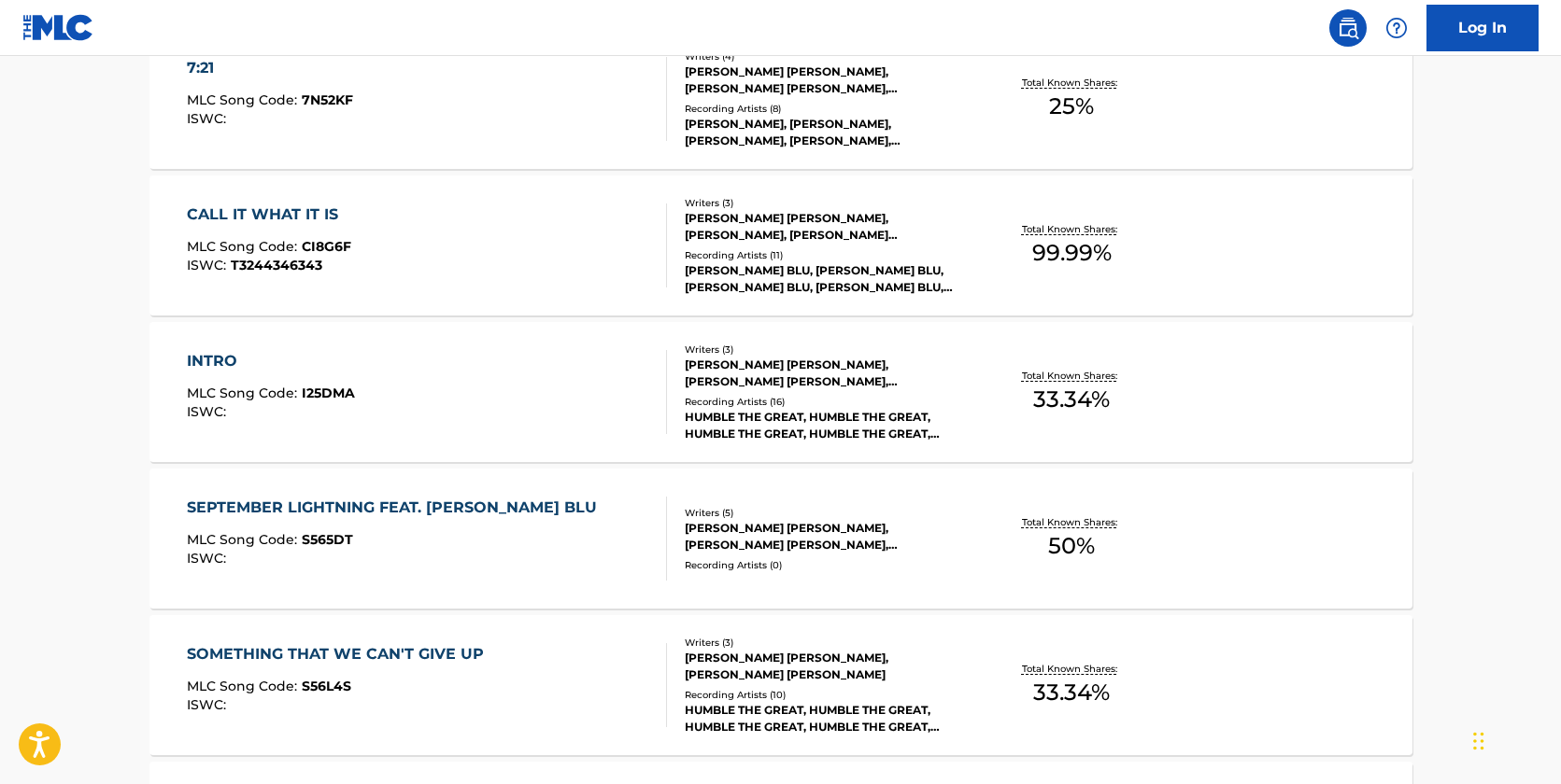
scroll to position [1214, 0]
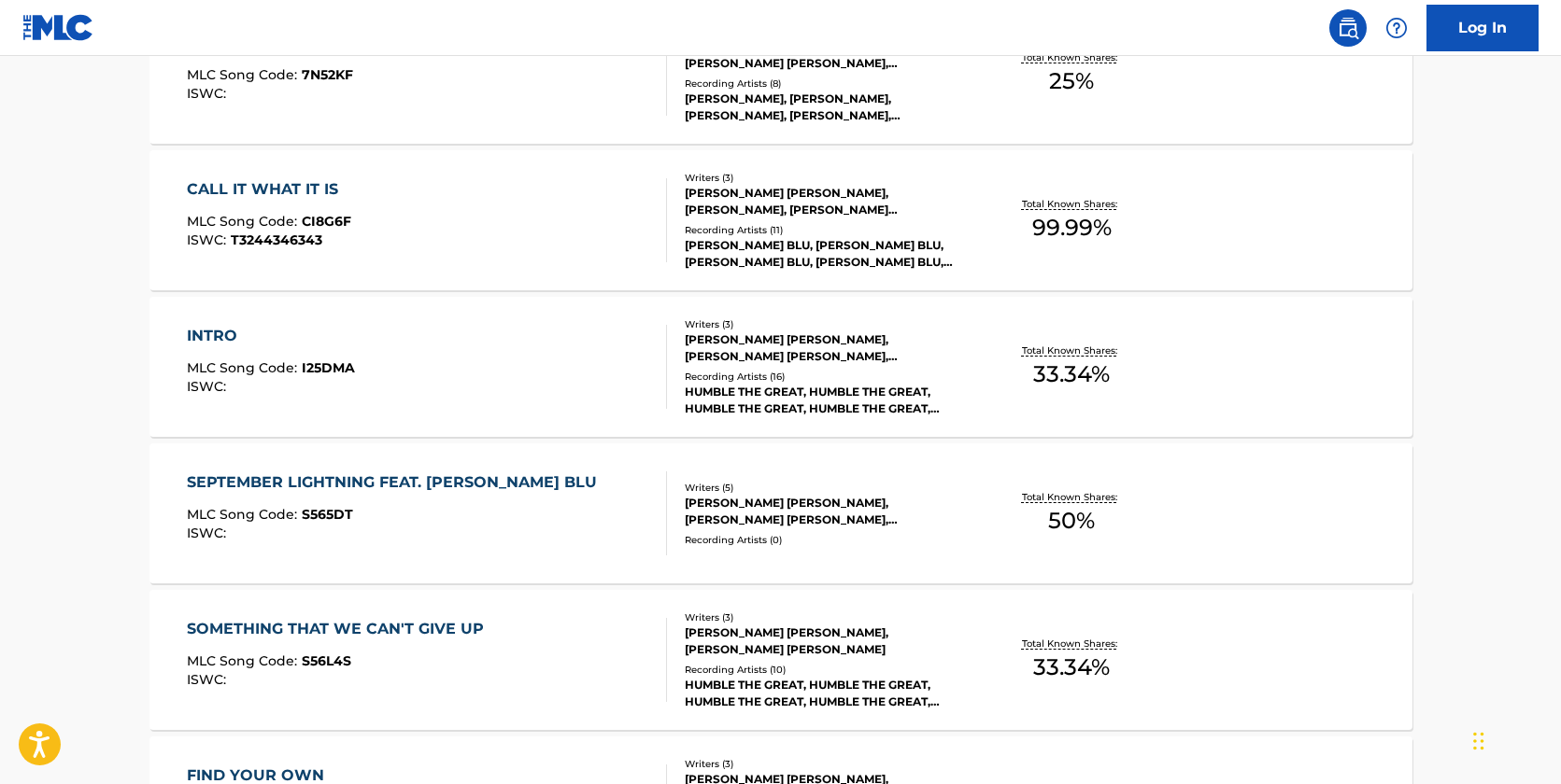
click at [846, 513] on div "[PERSON_NAME] [PERSON_NAME], [PERSON_NAME] [PERSON_NAME], [PERSON_NAME] [PERSON…" at bounding box center [825, 511] width 282 height 34
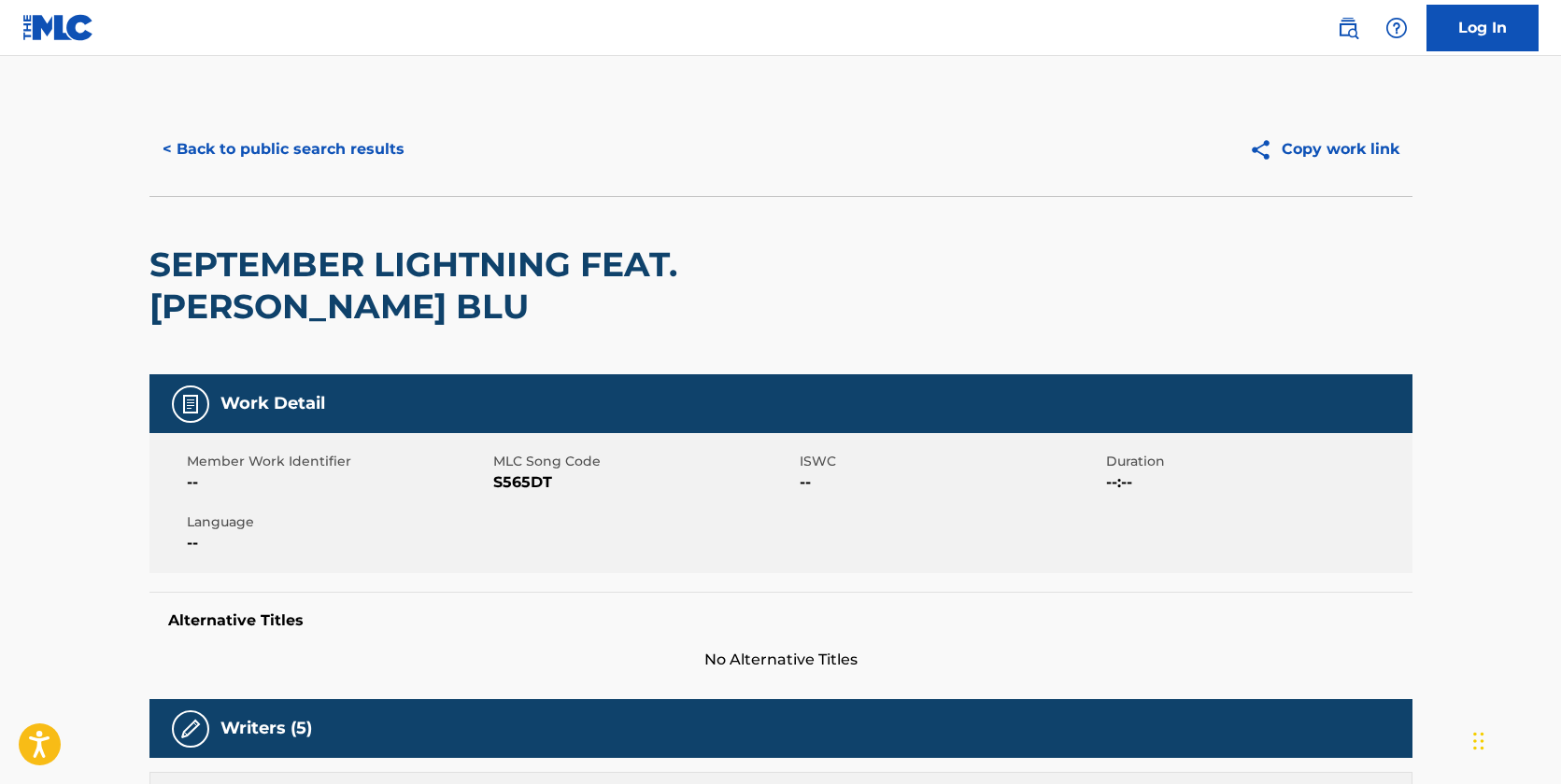
click at [388, 153] on button "< Back to public search results" at bounding box center [283, 149] width 268 height 47
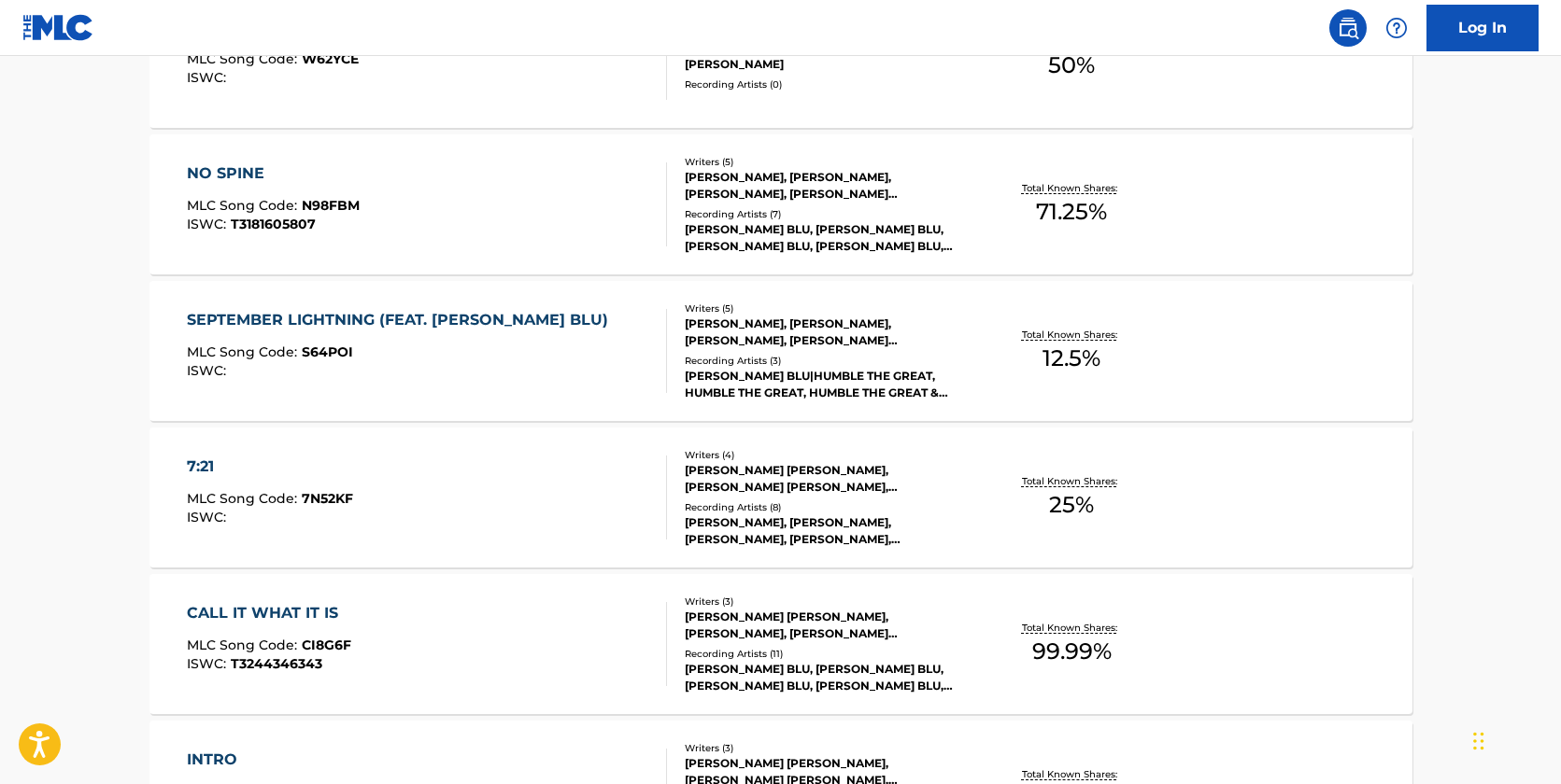
scroll to position [1027, 0]
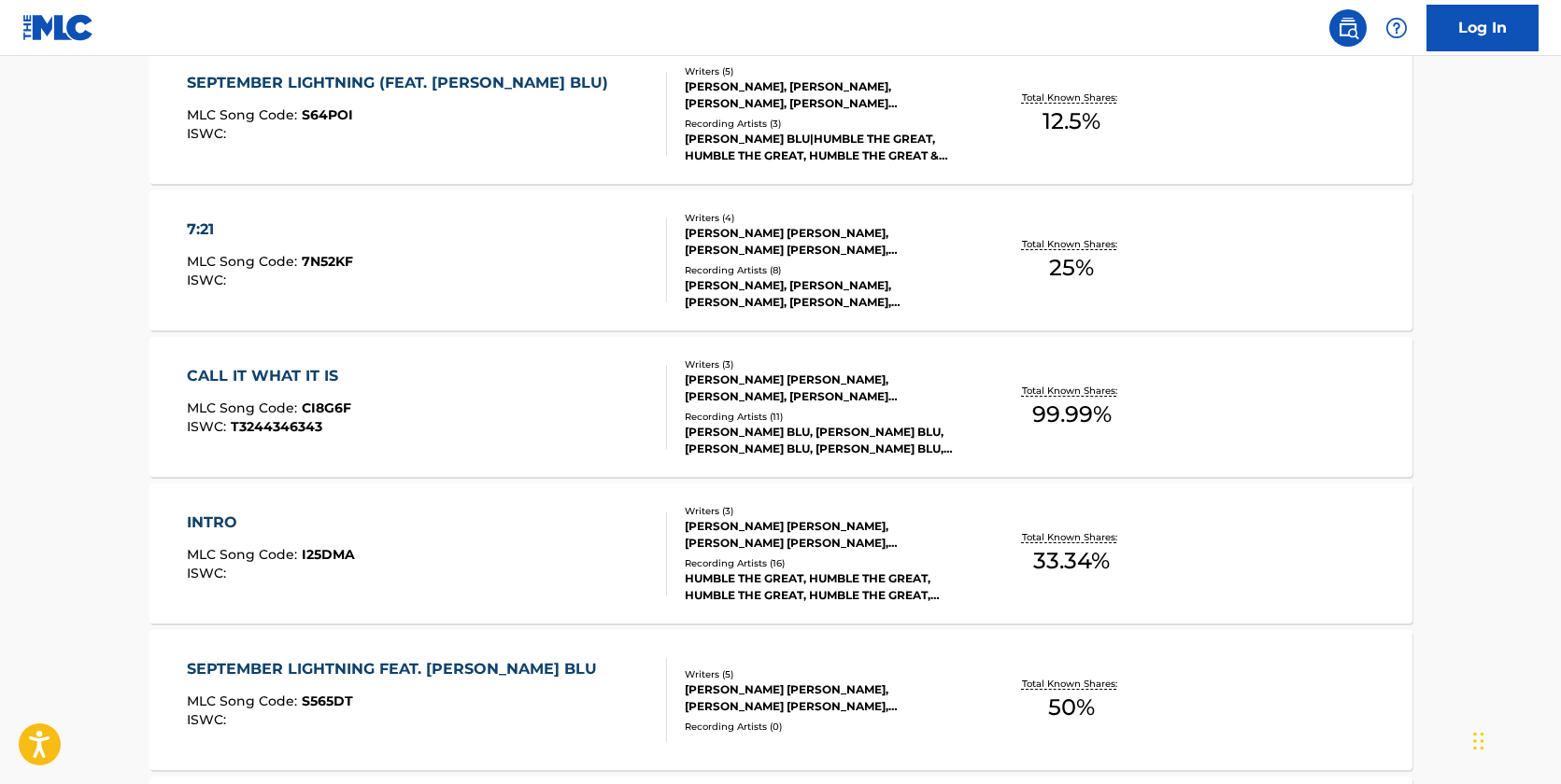
click at [906, 691] on div "[PERSON_NAME] [PERSON_NAME], [PERSON_NAME] [PERSON_NAME], [PERSON_NAME] [PERSON…" at bounding box center [825, 698] width 282 height 34
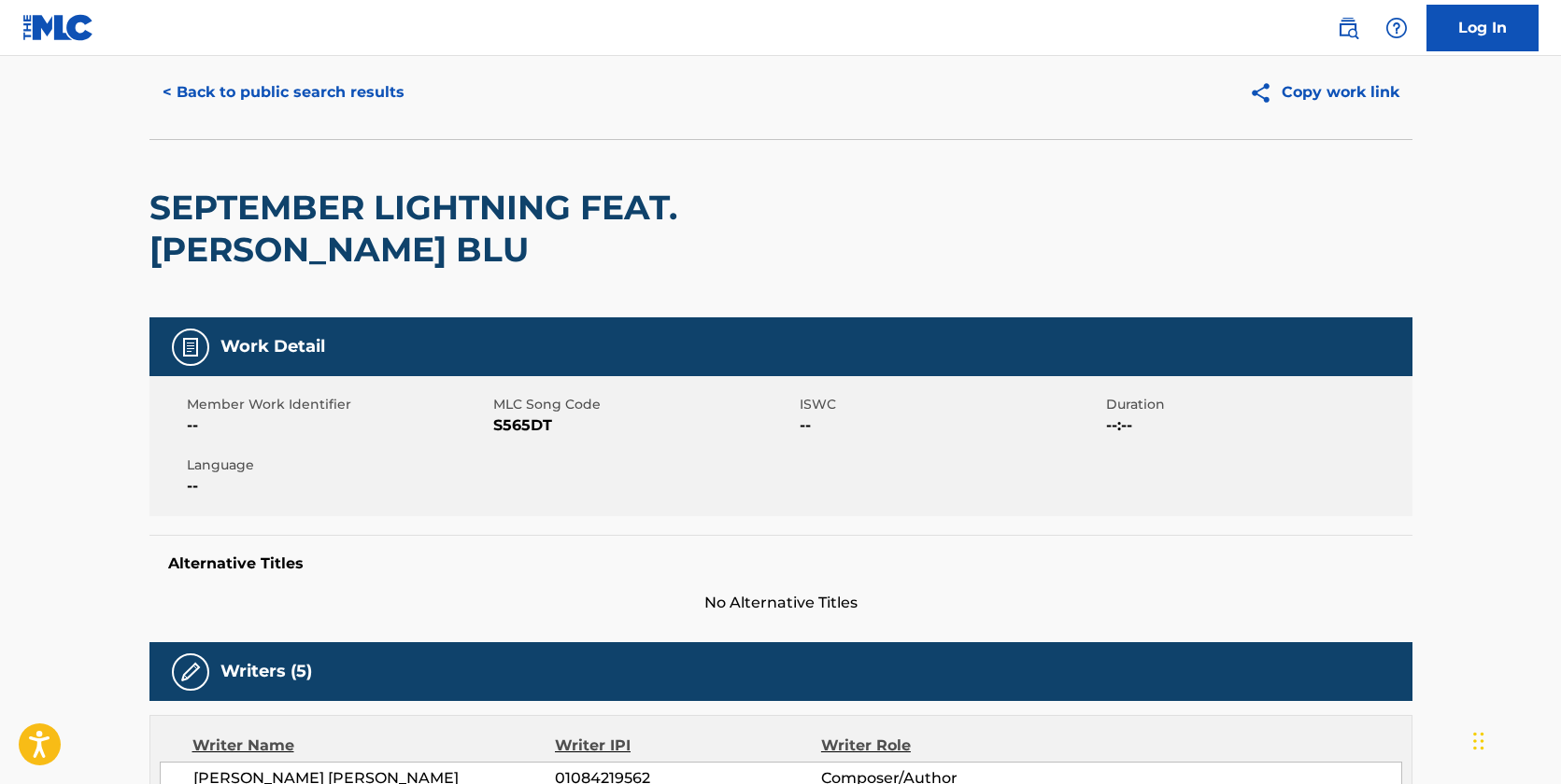
scroll to position [55, 0]
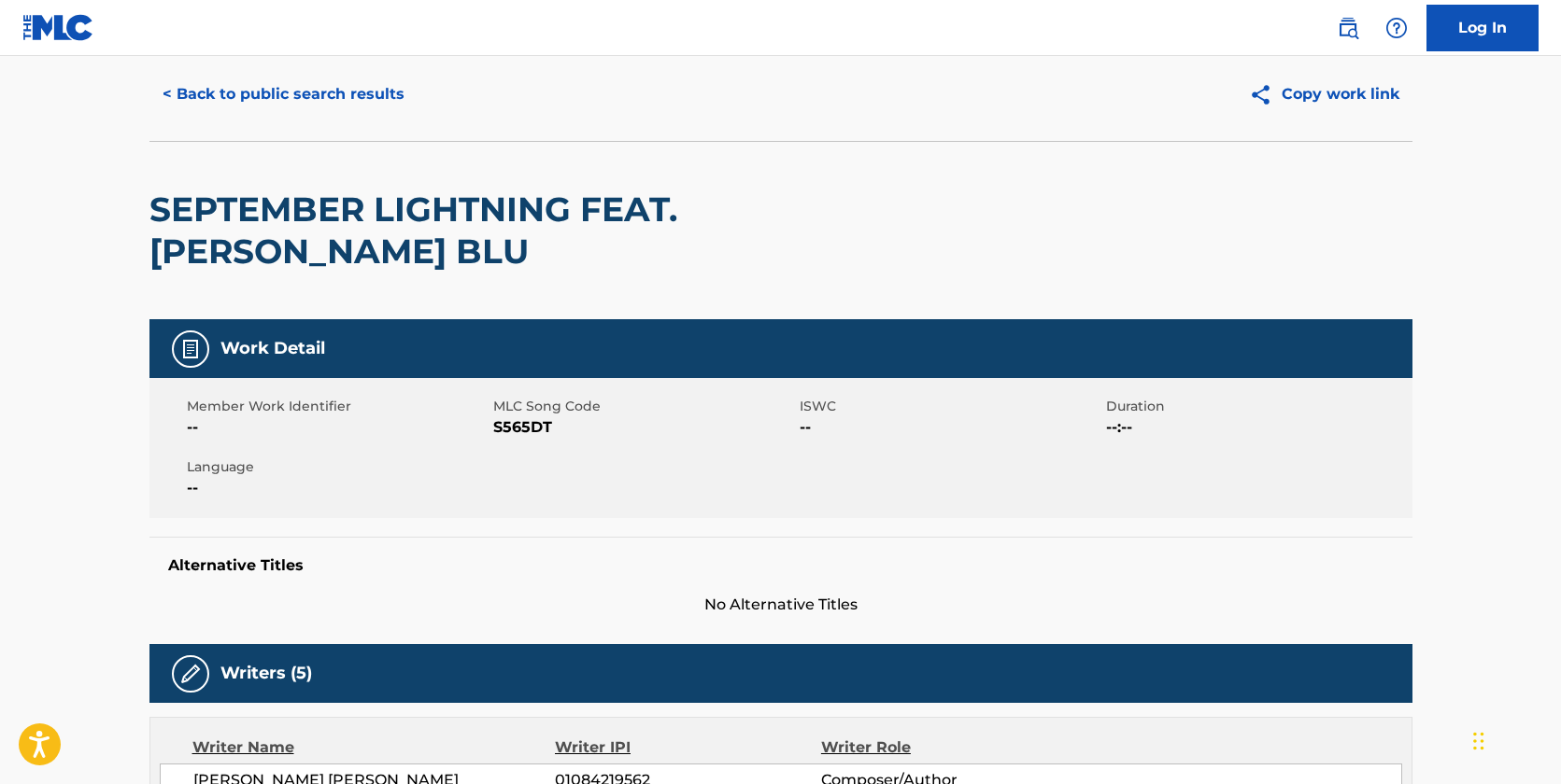
click at [298, 101] on button "< Back to public search results" at bounding box center [283, 94] width 268 height 47
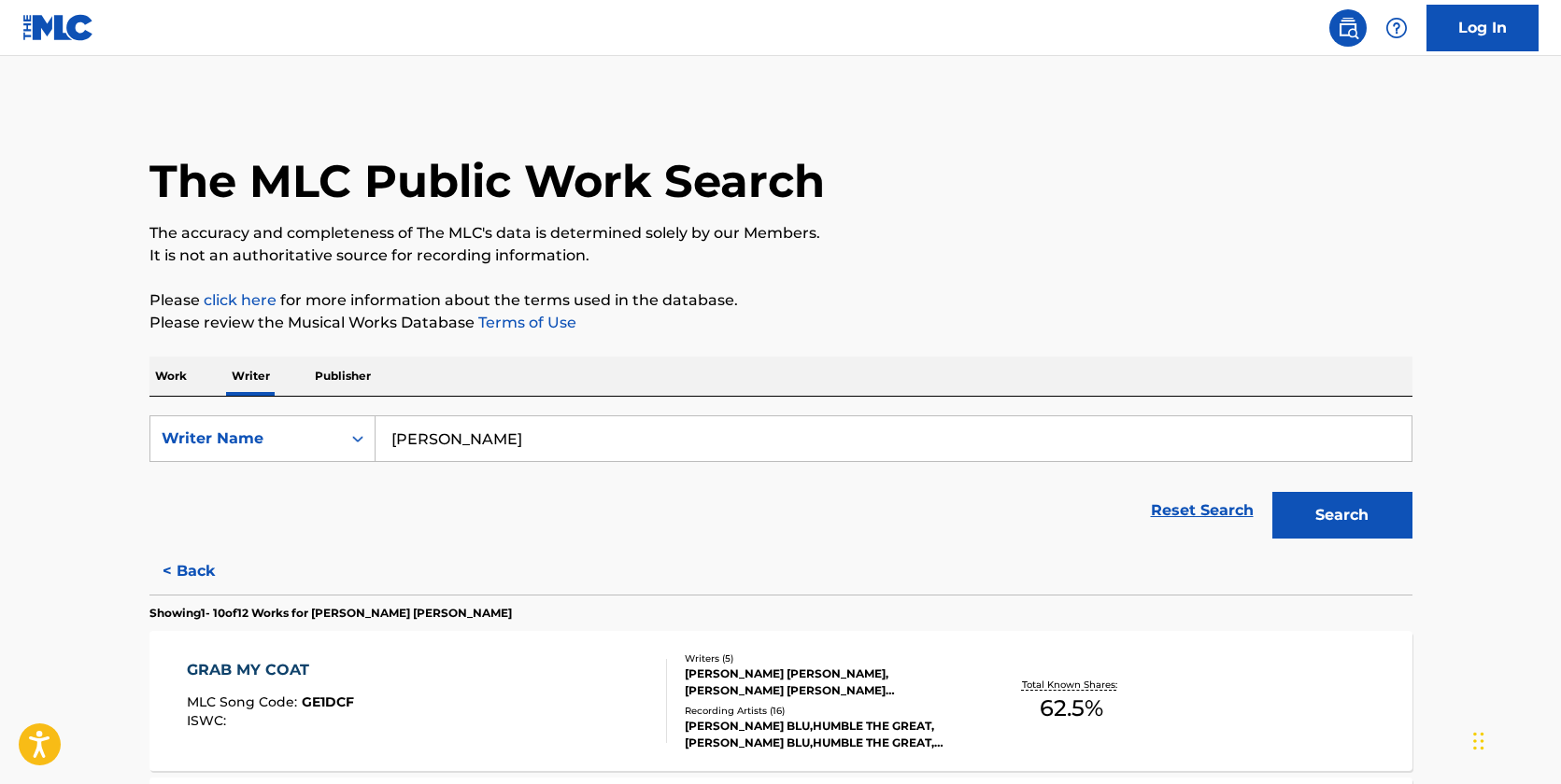
scroll to position [654, 0]
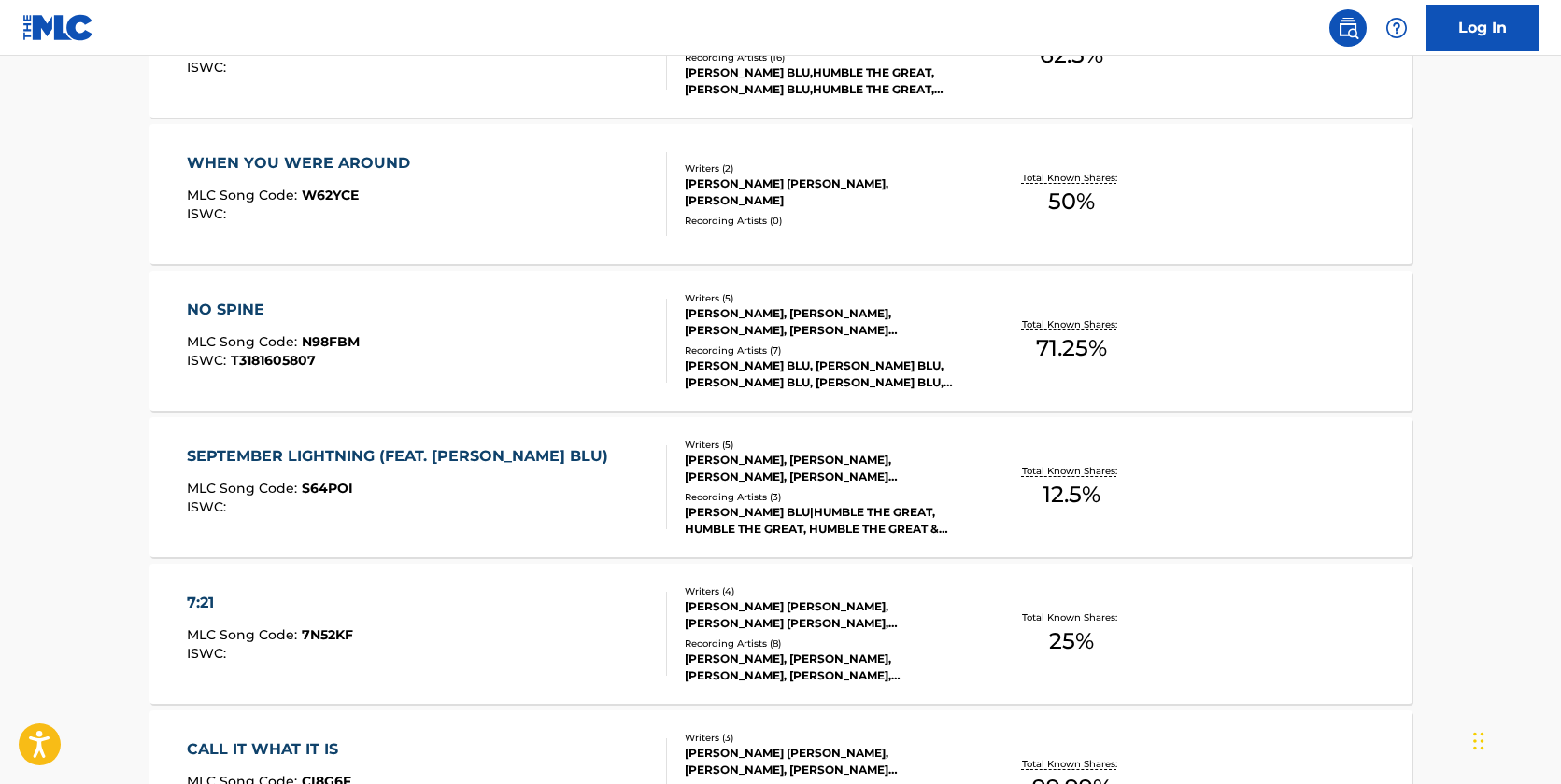
click at [794, 308] on div "[PERSON_NAME], [PERSON_NAME], [PERSON_NAME], [PERSON_NAME] [PERSON_NAME], [PERS…" at bounding box center [825, 322] width 282 height 34
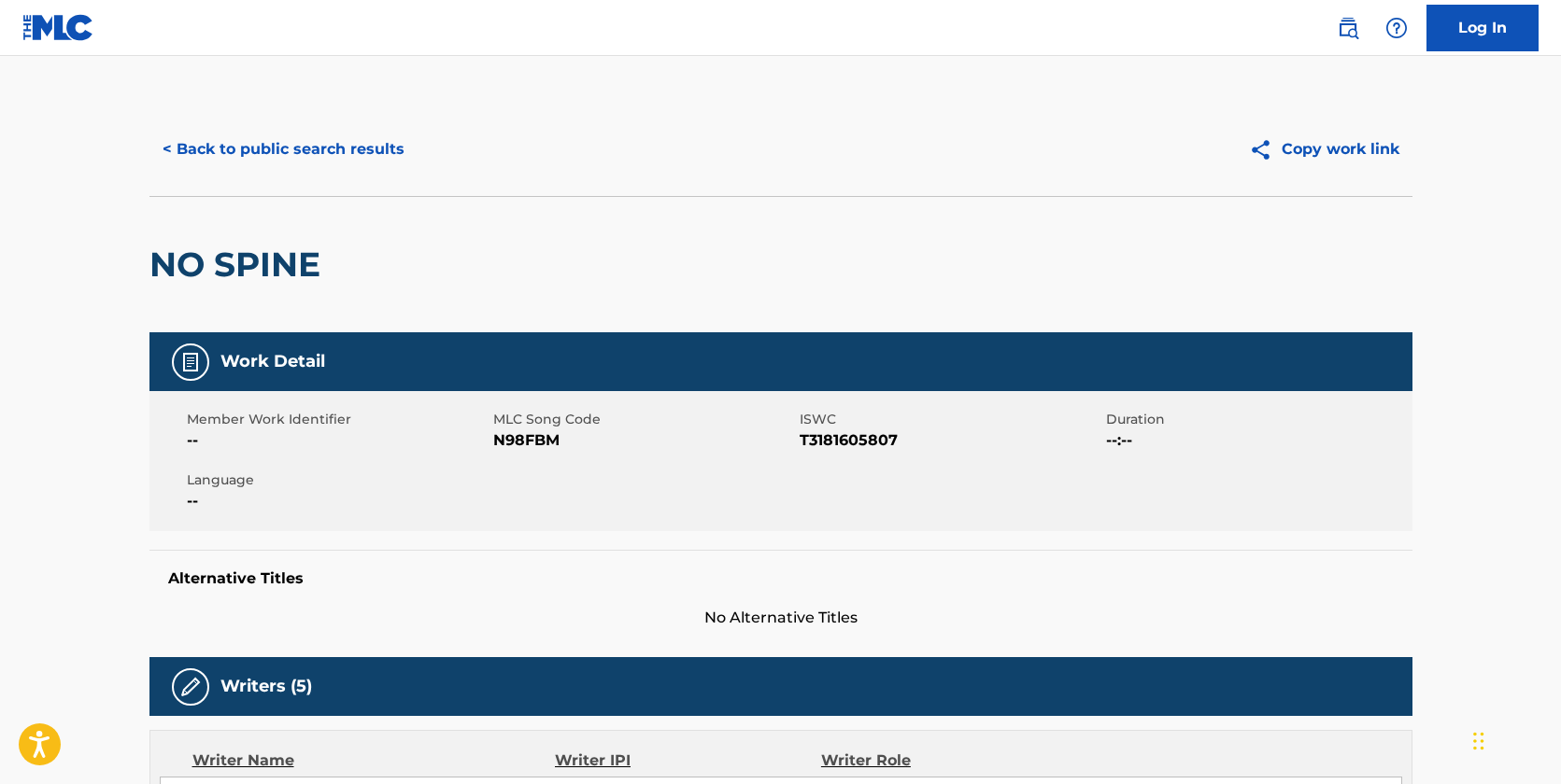
click at [299, 145] on button "< Back to public search results" at bounding box center [283, 149] width 268 height 47
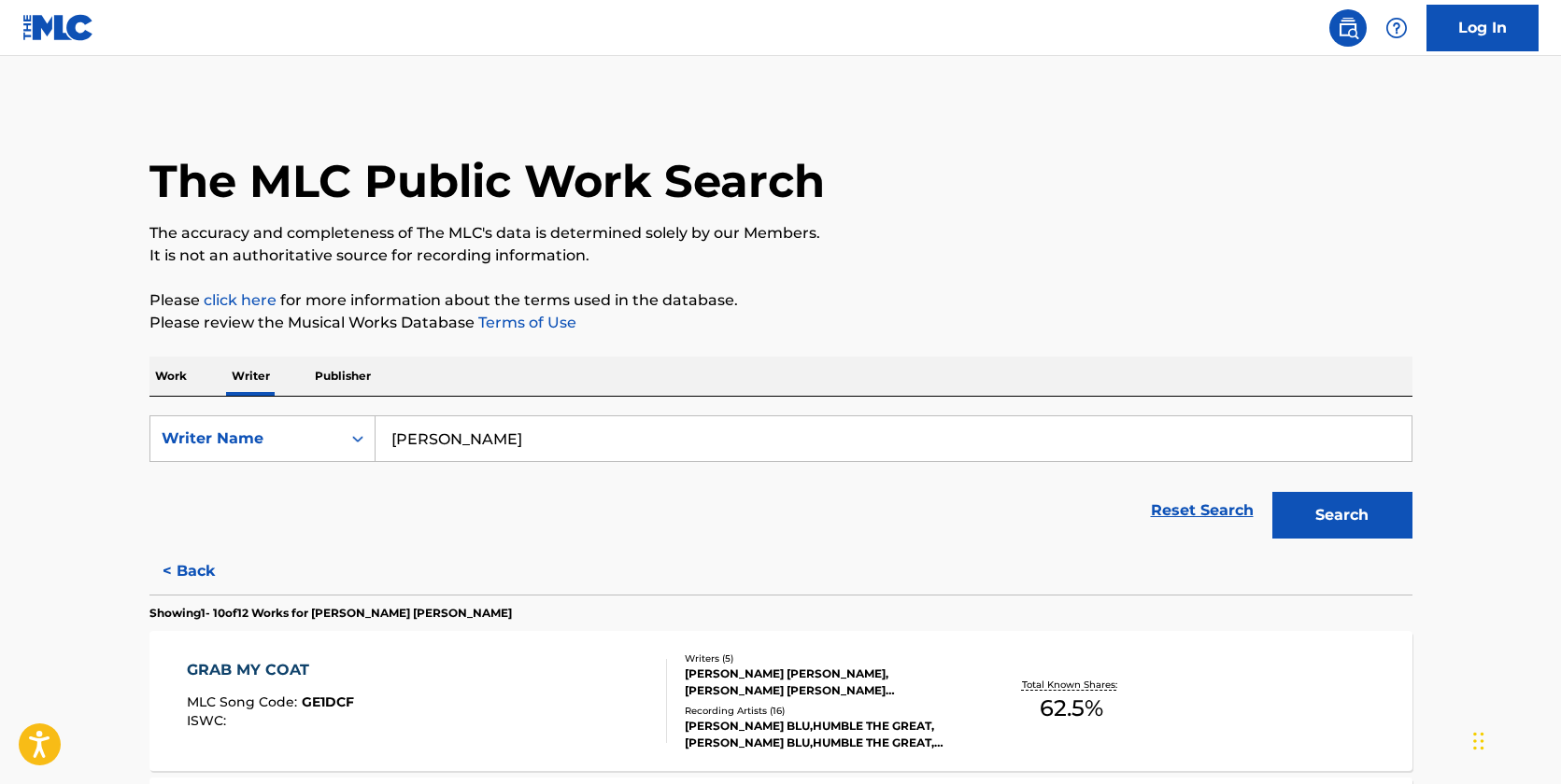
click at [1202, 208] on div "The MLC Public Work Search" at bounding box center [780, 170] width 1262 height 136
